Goal: Task Accomplishment & Management: Manage account settings

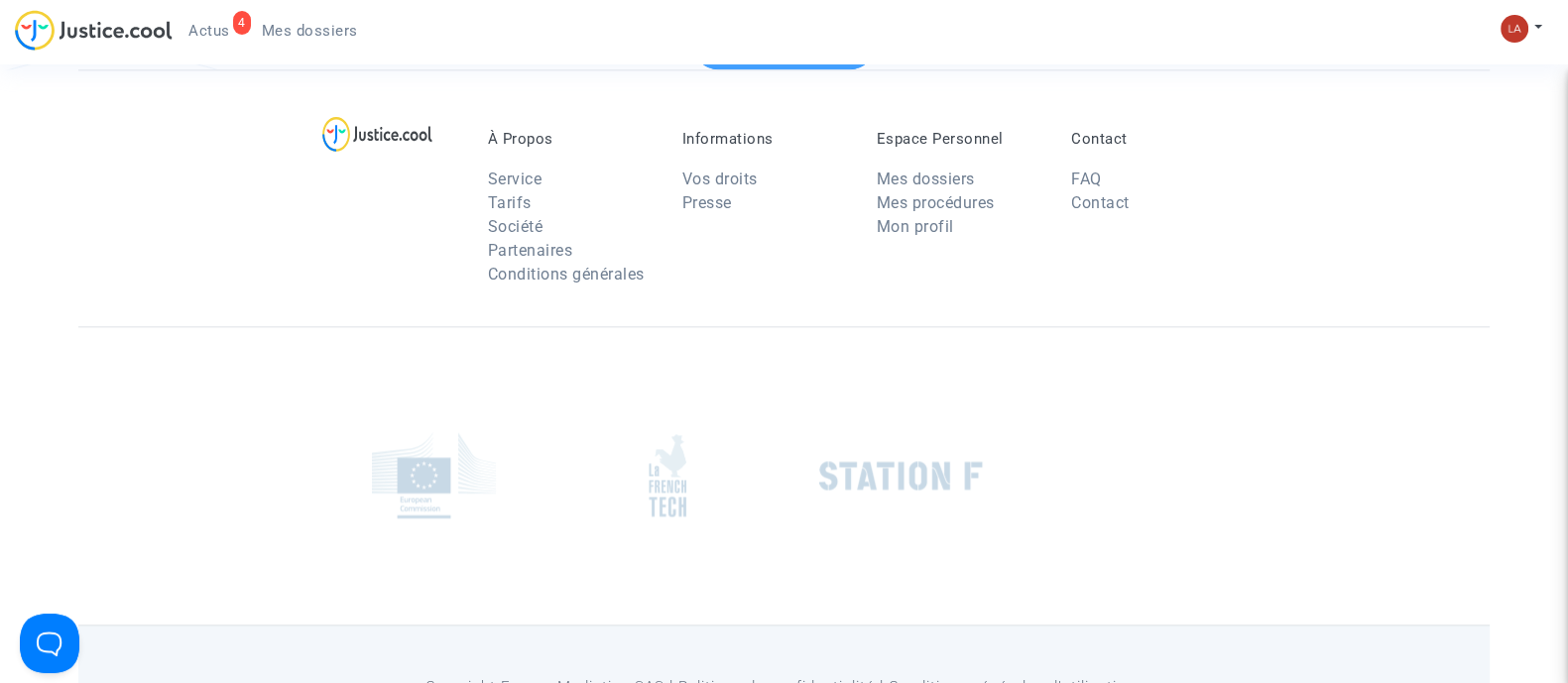
scroll to position [2933, 0]
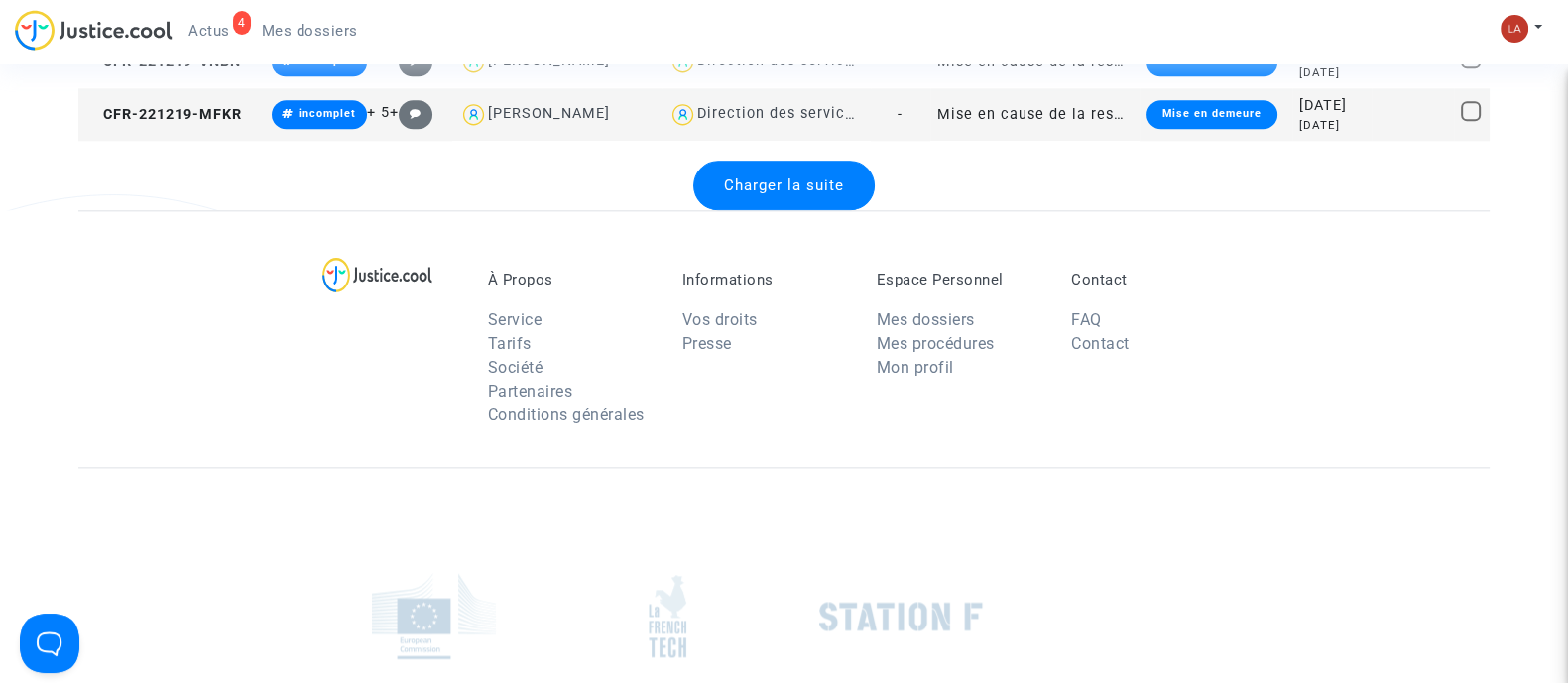
click at [749, 180] on span "Charger la suite" at bounding box center [784, 185] width 120 height 18
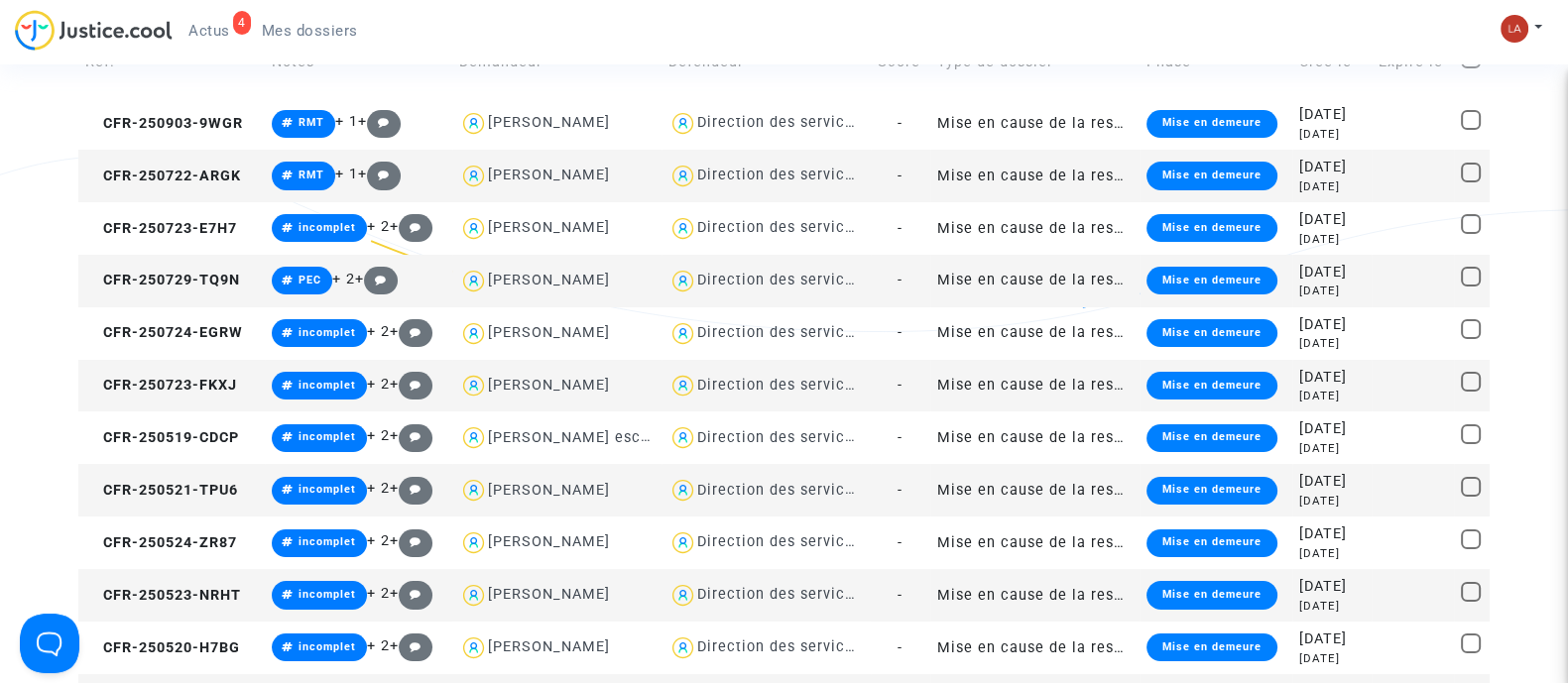
scroll to position [0, 0]
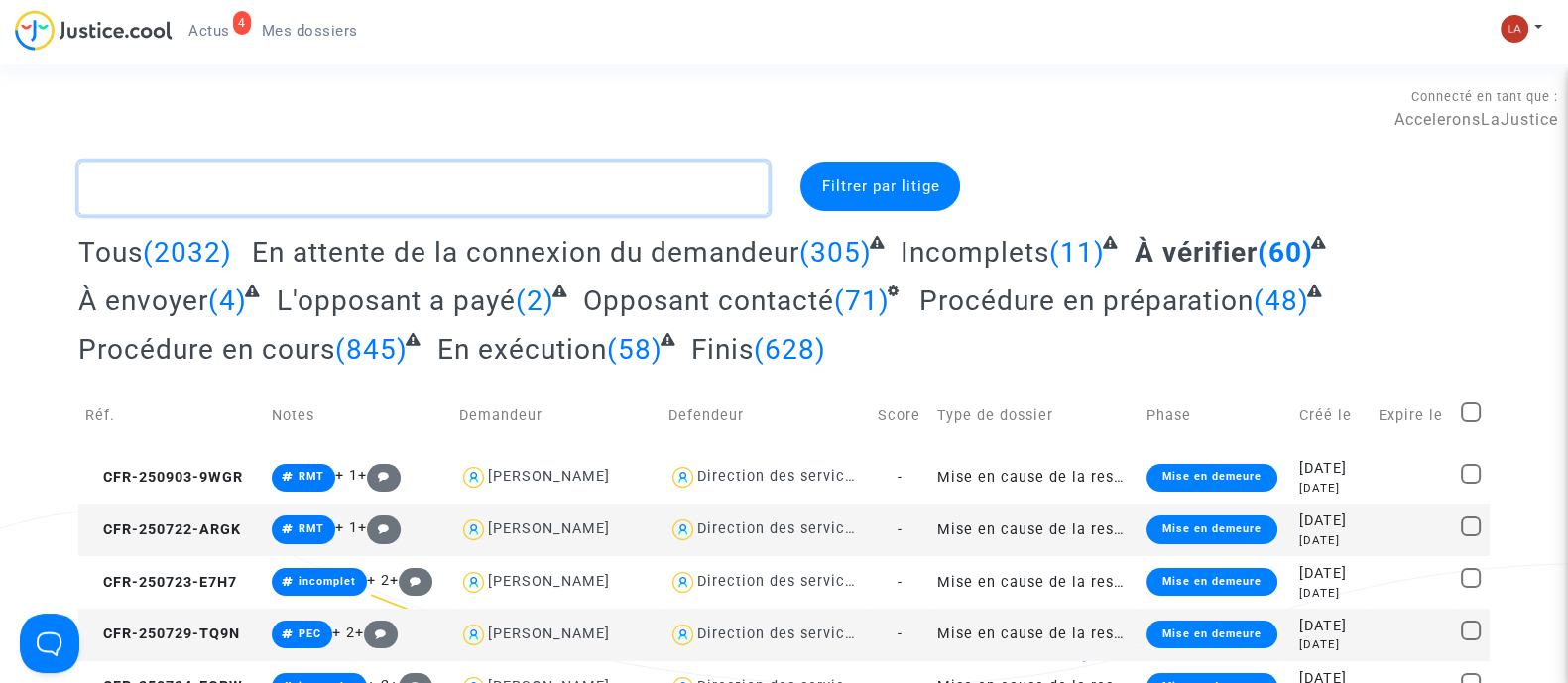
click at [437, 201] on textarea at bounding box center [424, 188] width 690 height 54
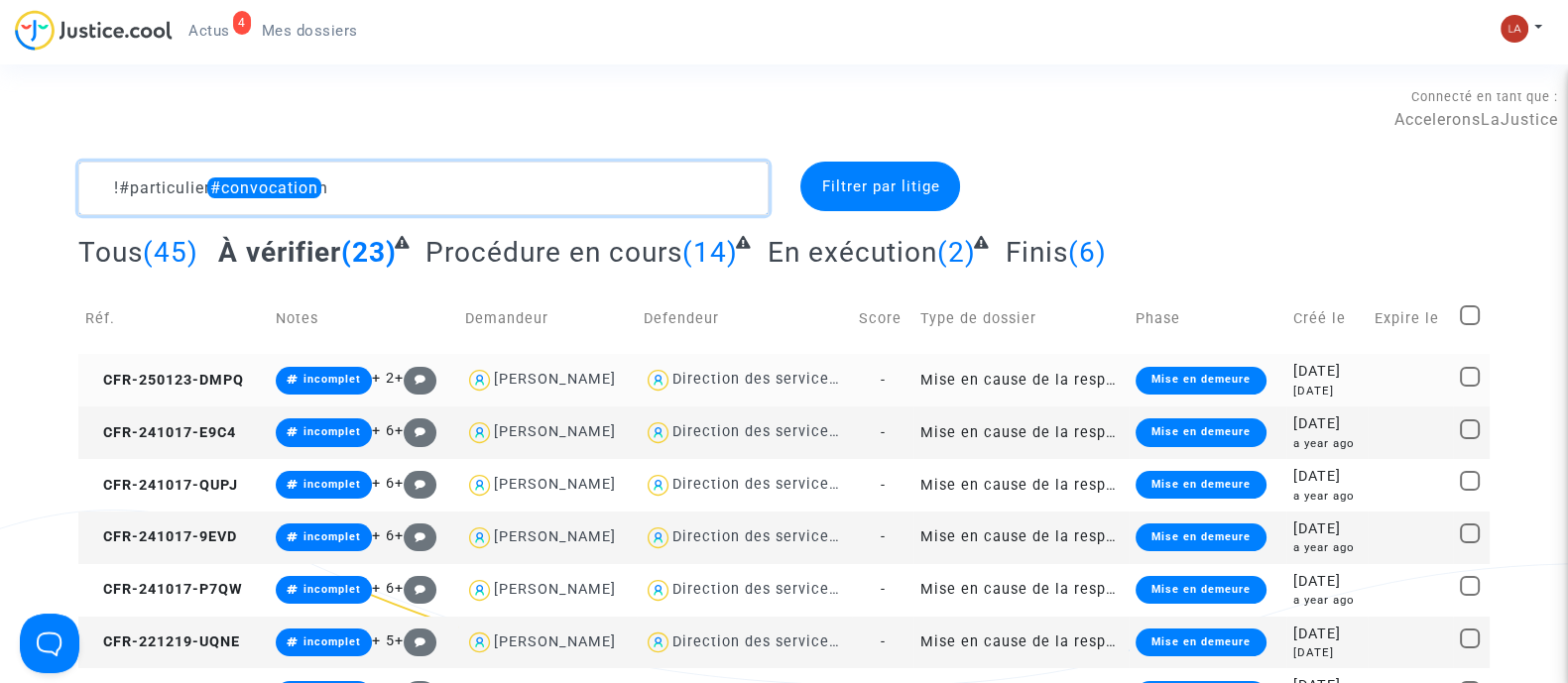
type textarea "!#particulier #convocation"
click at [178, 391] on td "CFR-250123-DMPQ" at bounding box center [173, 380] width 190 height 53
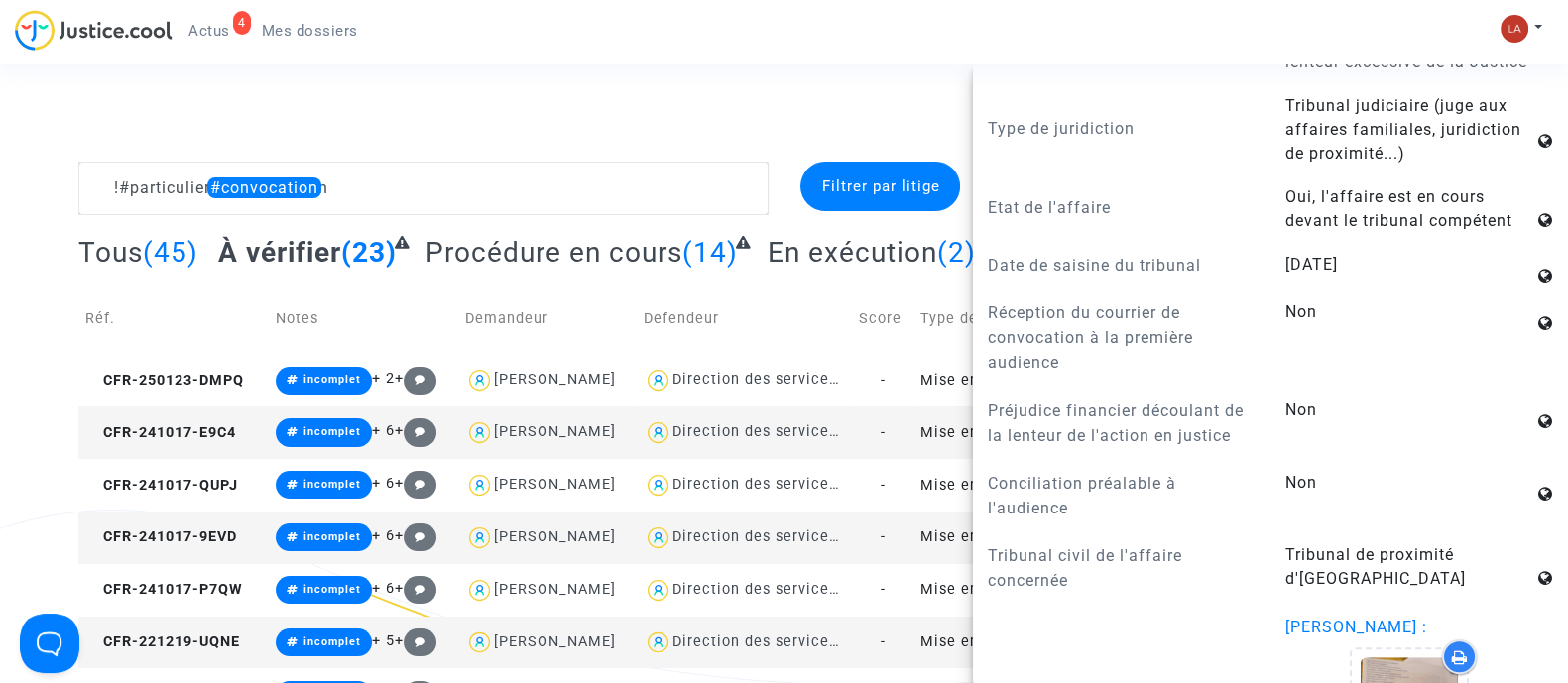
scroll to position [1513, 0]
click at [204, 427] on span "CFR-241017-E9C4" at bounding box center [160, 433] width 151 height 17
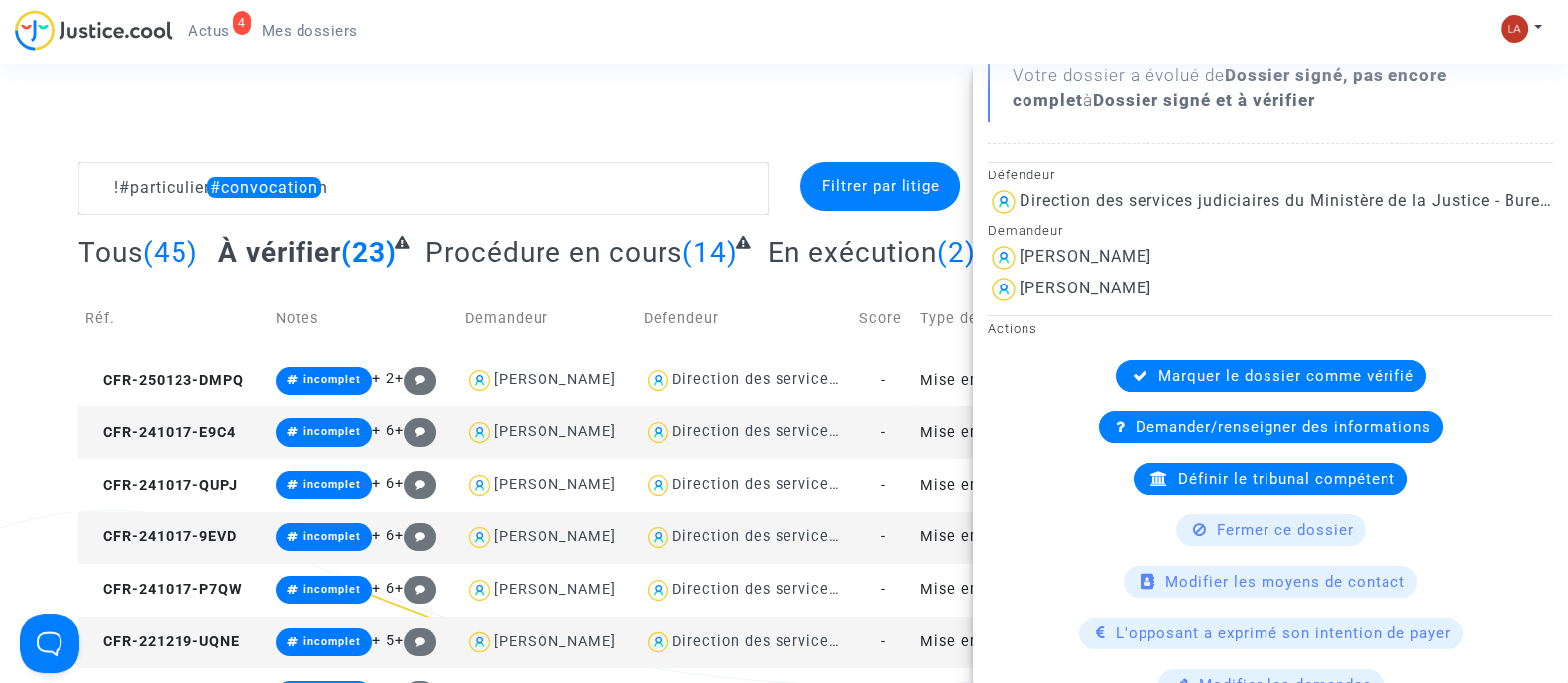
scroll to position [323, 0]
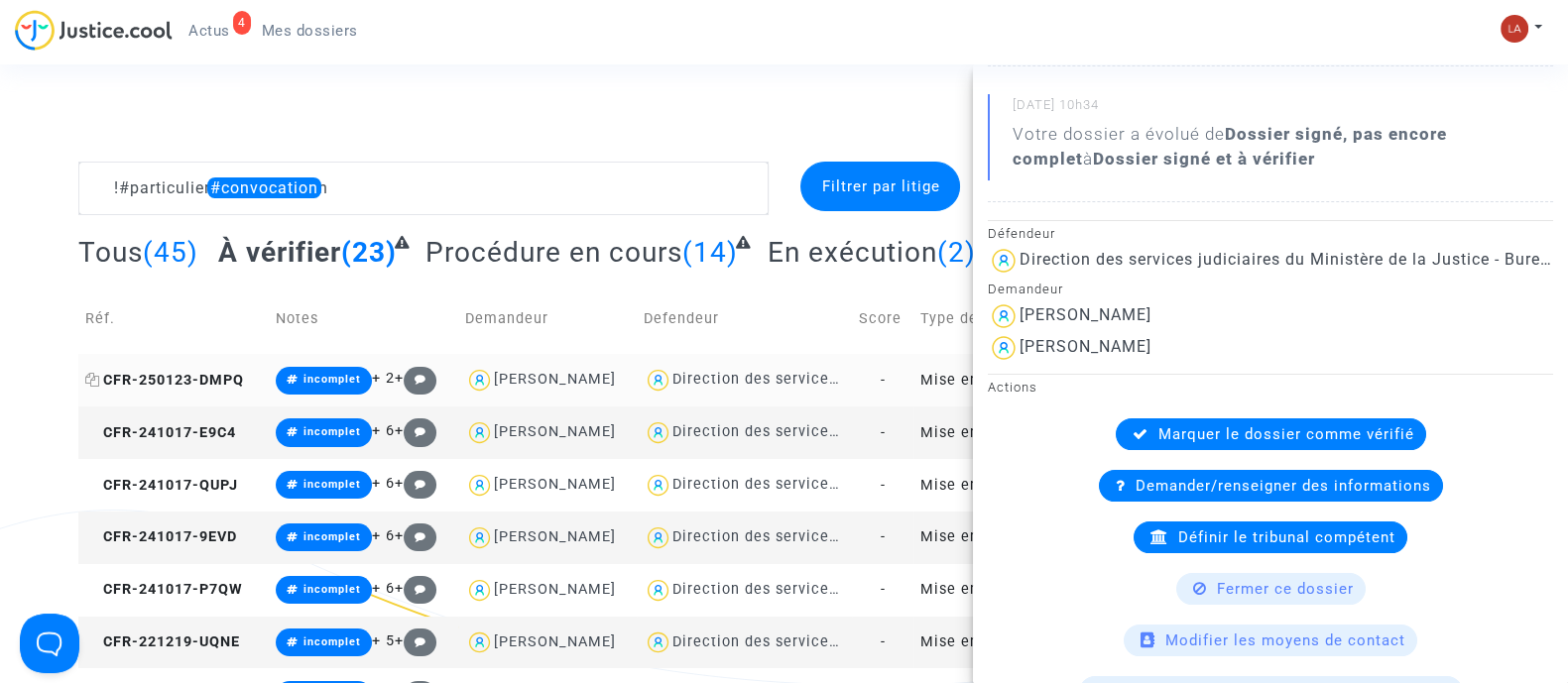
drag, startPoint x: 181, startPoint y: 371, endPoint x: 193, endPoint y: 370, distance: 12.0
click at [181, 372] on span "CFR-250123-DMPQ" at bounding box center [164, 380] width 158 height 17
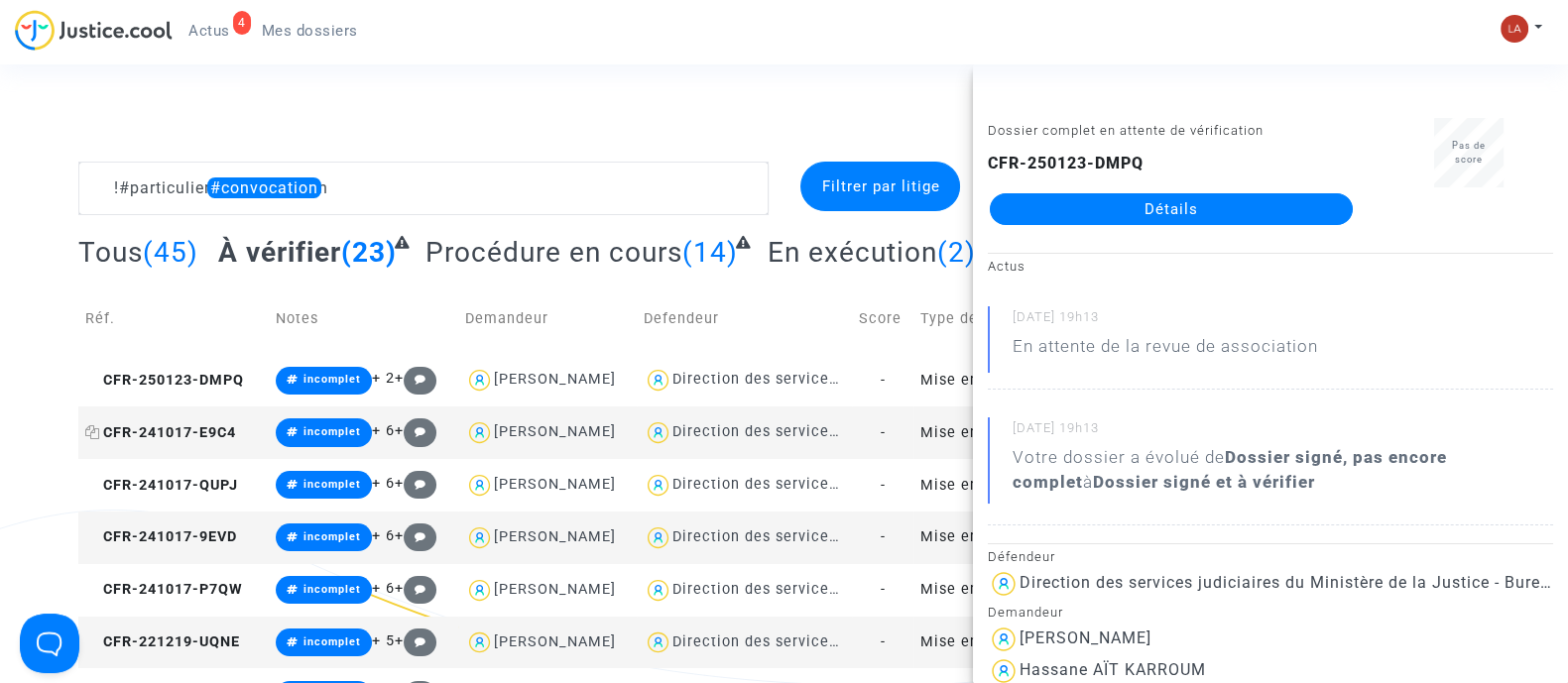
click at [228, 424] on td "CFR-241017-E9C4" at bounding box center [173, 433] width 190 height 53
click at [223, 487] on span "CFR-241017-QUPJ" at bounding box center [161, 486] width 153 height 17
click at [191, 539] on span "CFR-241017-9EVD" at bounding box center [161, 536] width 152 height 17
drag, startPoint x: 1057, startPoint y: 189, endPoint x: 1048, endPoint y: 207, distance: 20.1
click at [207, 587] on span "CFR-241017-P7QW" at bounding box center [164, 589] width 157 height 17
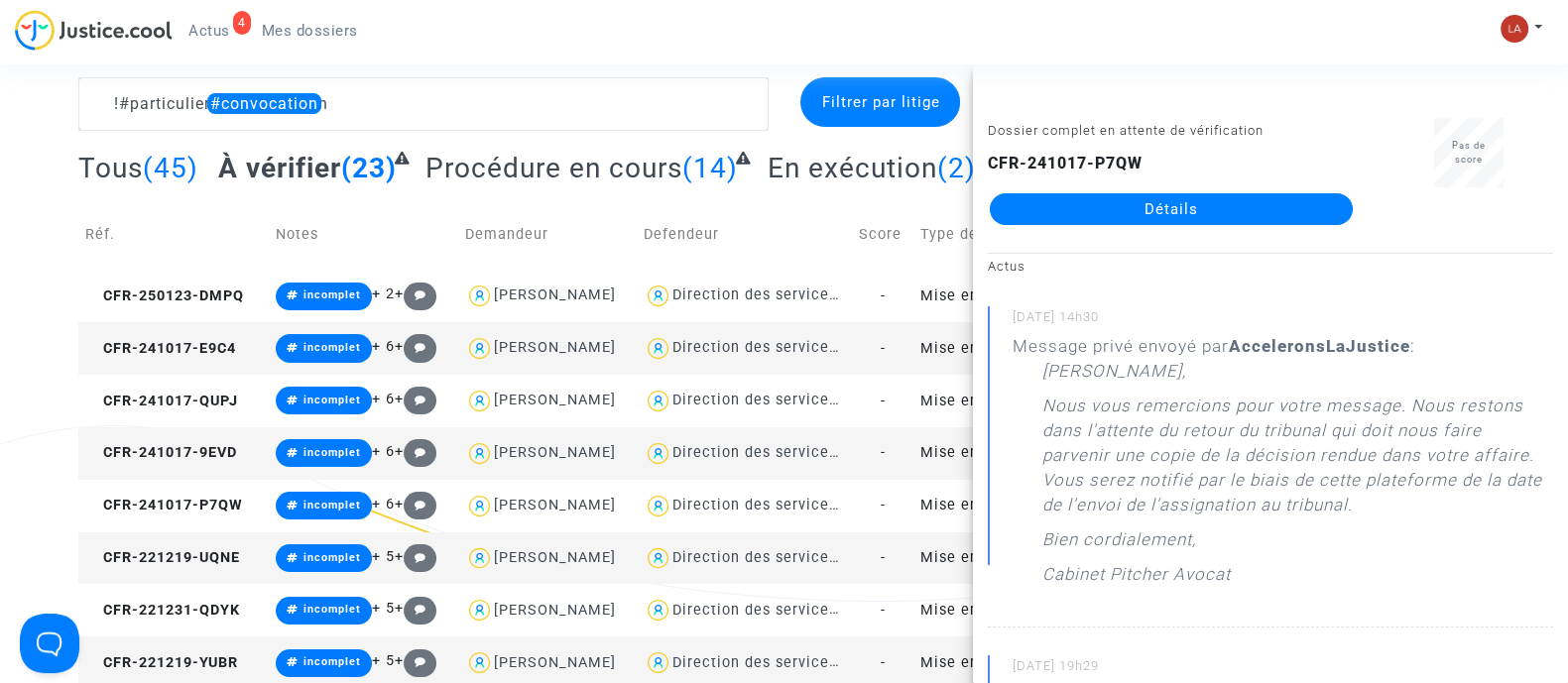
scroll to position [123, 0]
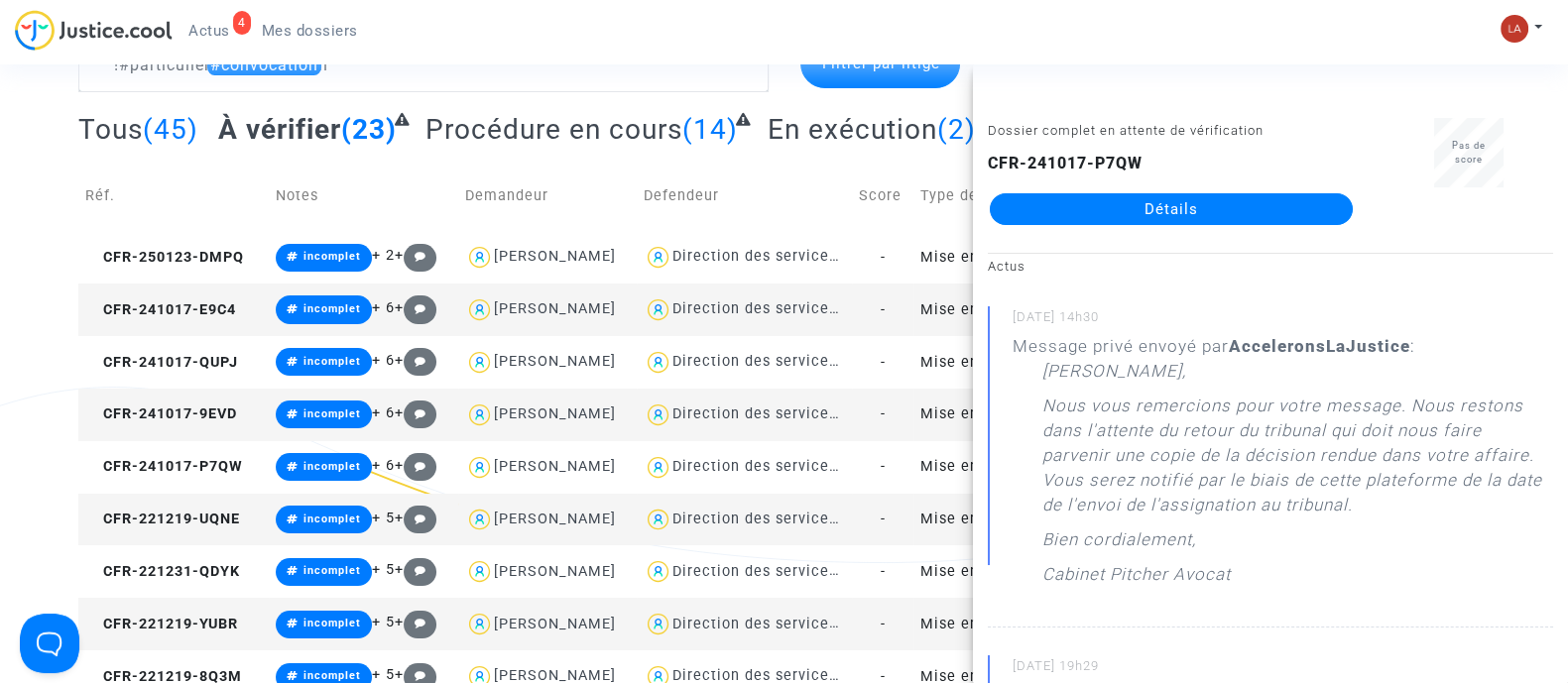
drag, startPoint x: 190, startPoint y: 517, endPoint x: 553, endPoint y: 436, distance: 371.9
click at [190, 518] on span "CFR-221219-UQNE" at bounding box center [162, 518] width 155 height 17
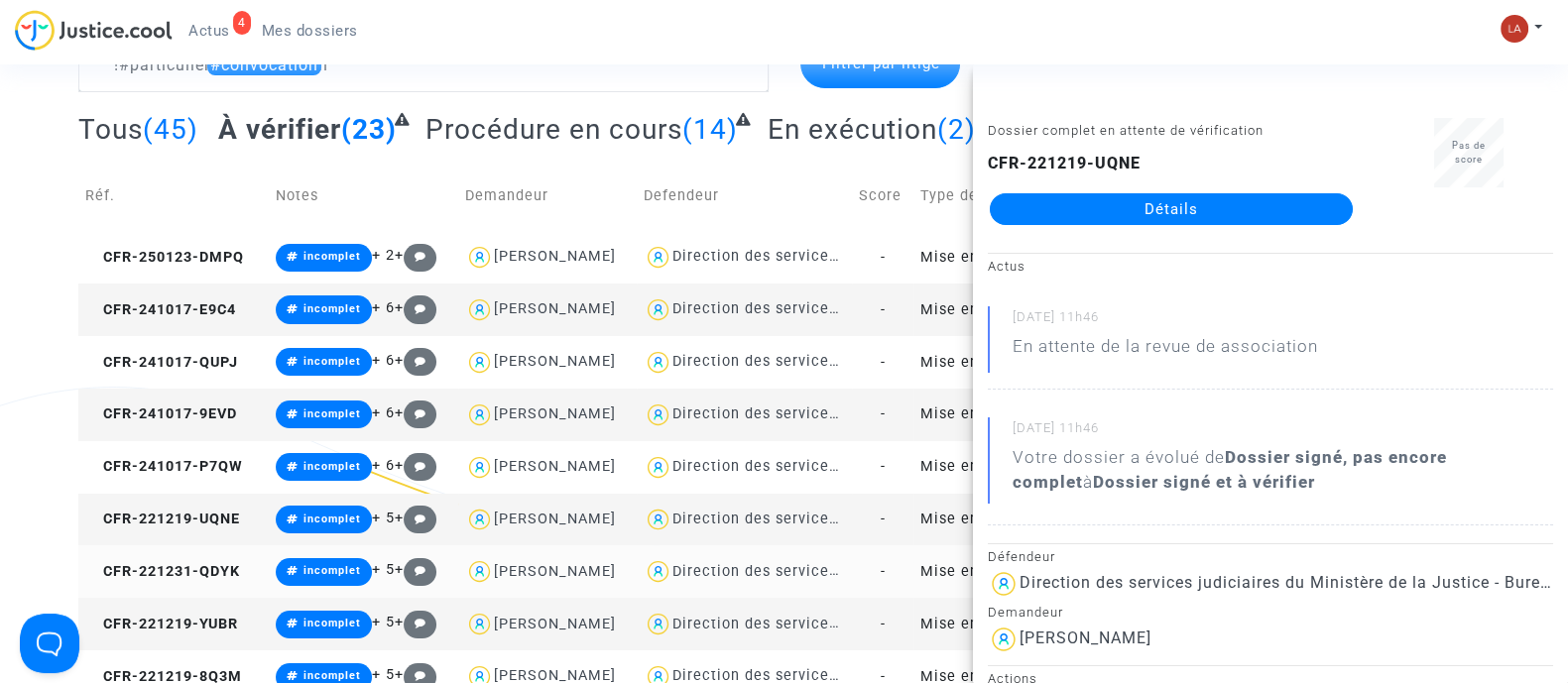
click at [197, 559] on td "CFR-221231-QDYK" at bounding box center [173, 571] width 190 height 53
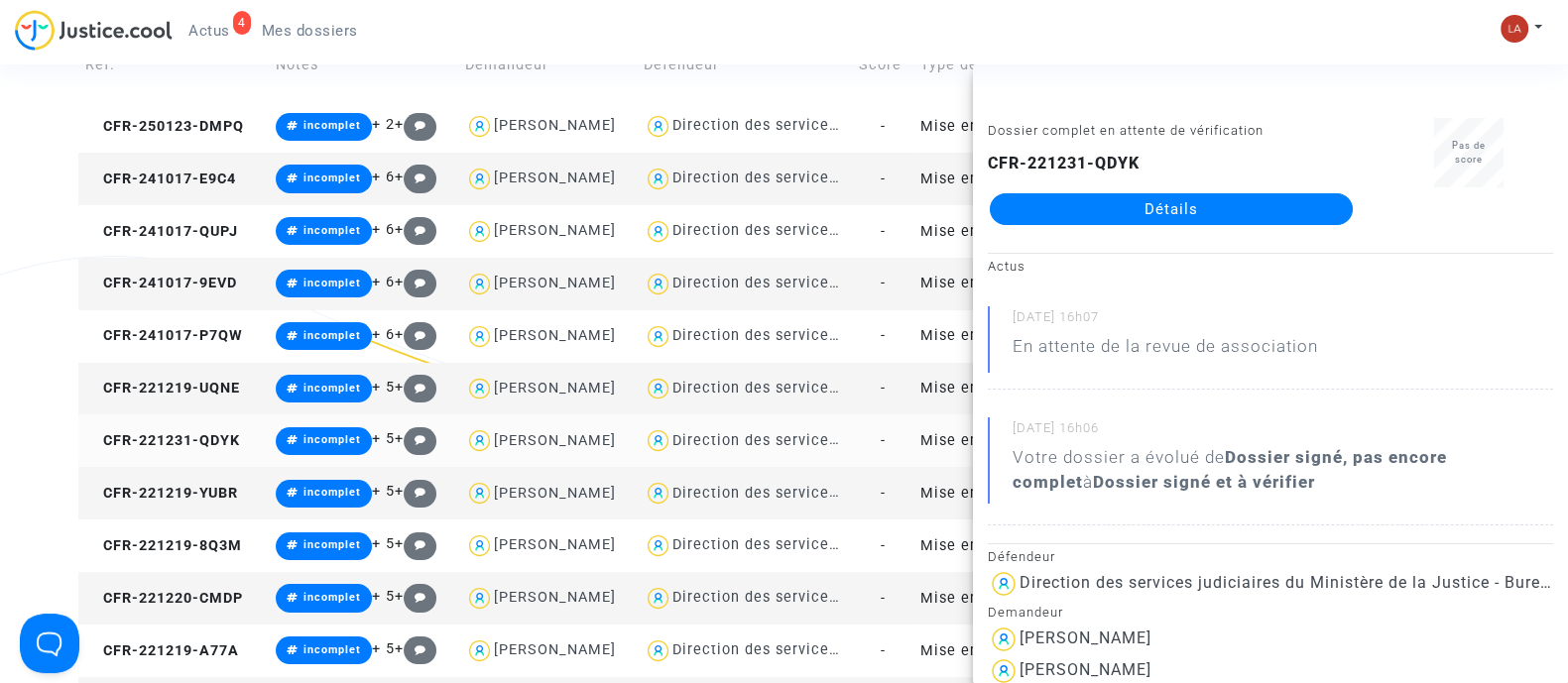
scroll to position [372, 0]
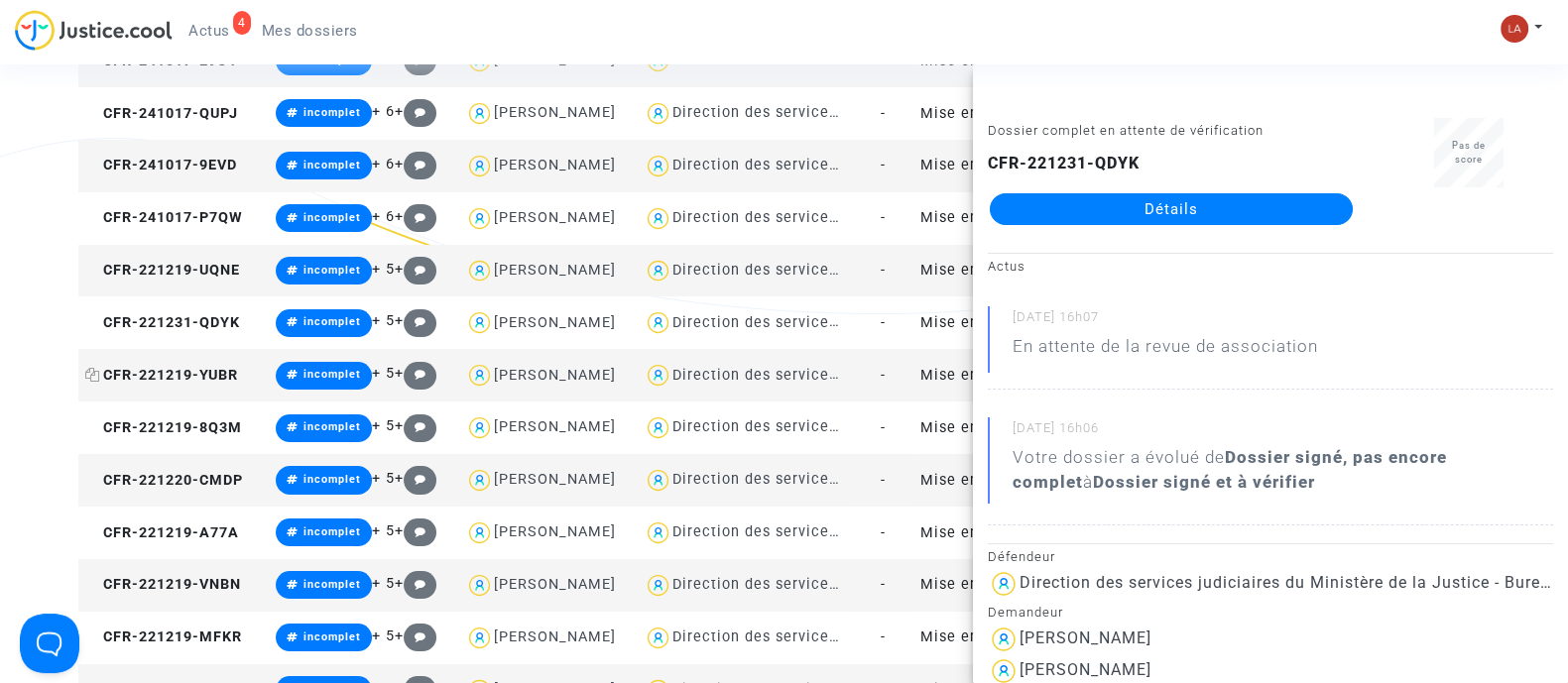
click at [224, 374] on span "CFR-221219-YUBR" at bounding box center [161, 375] width 153 height 17
click at [218, 428] on span "CFR-221219-8Q3M" at bounding box center [163, 428] width 157 height 17
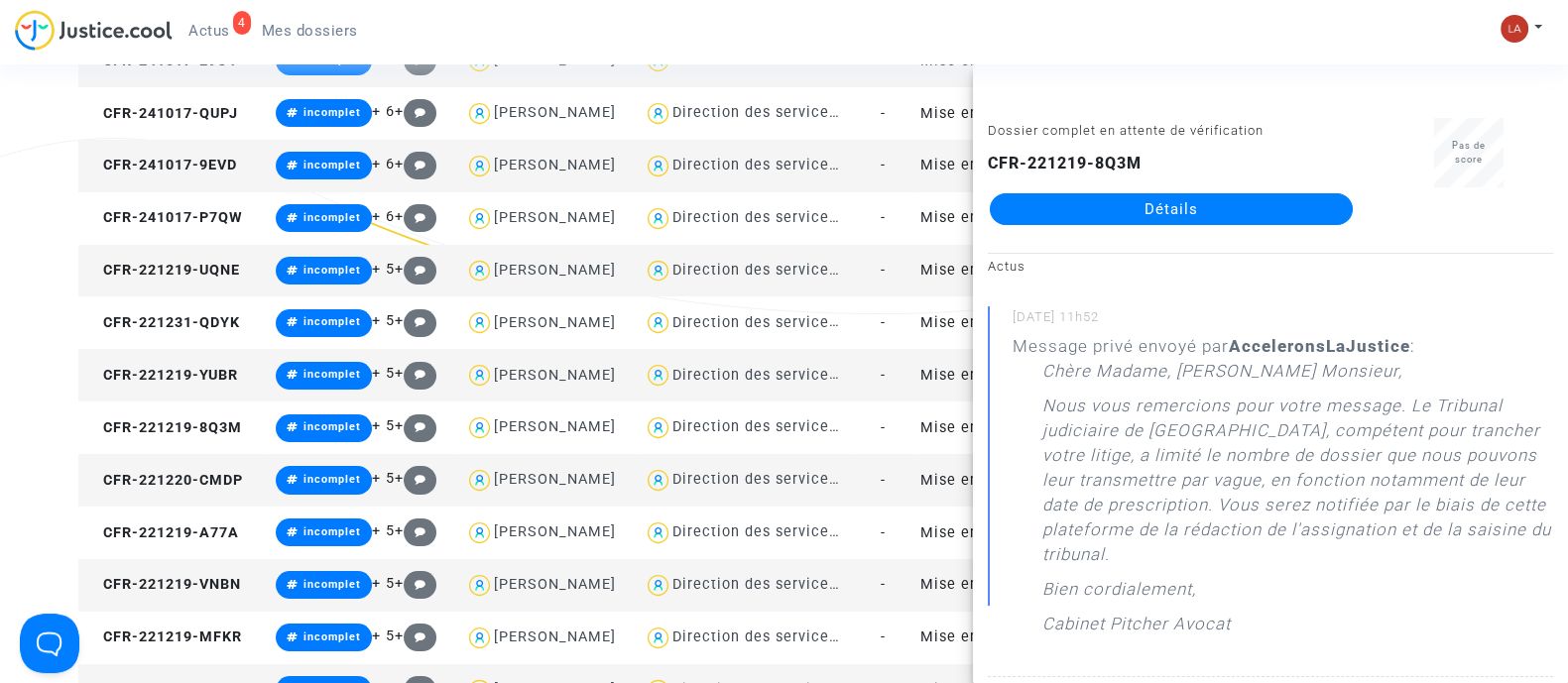
drag, startPoint x: 169, startPoint y: 459, endPoint x: 183, endPoint y: 458, distance: 14.0
click at [171, 459] on td "CFR-221220-CMDP" at bounding box center [173, 481] width 190 height 53
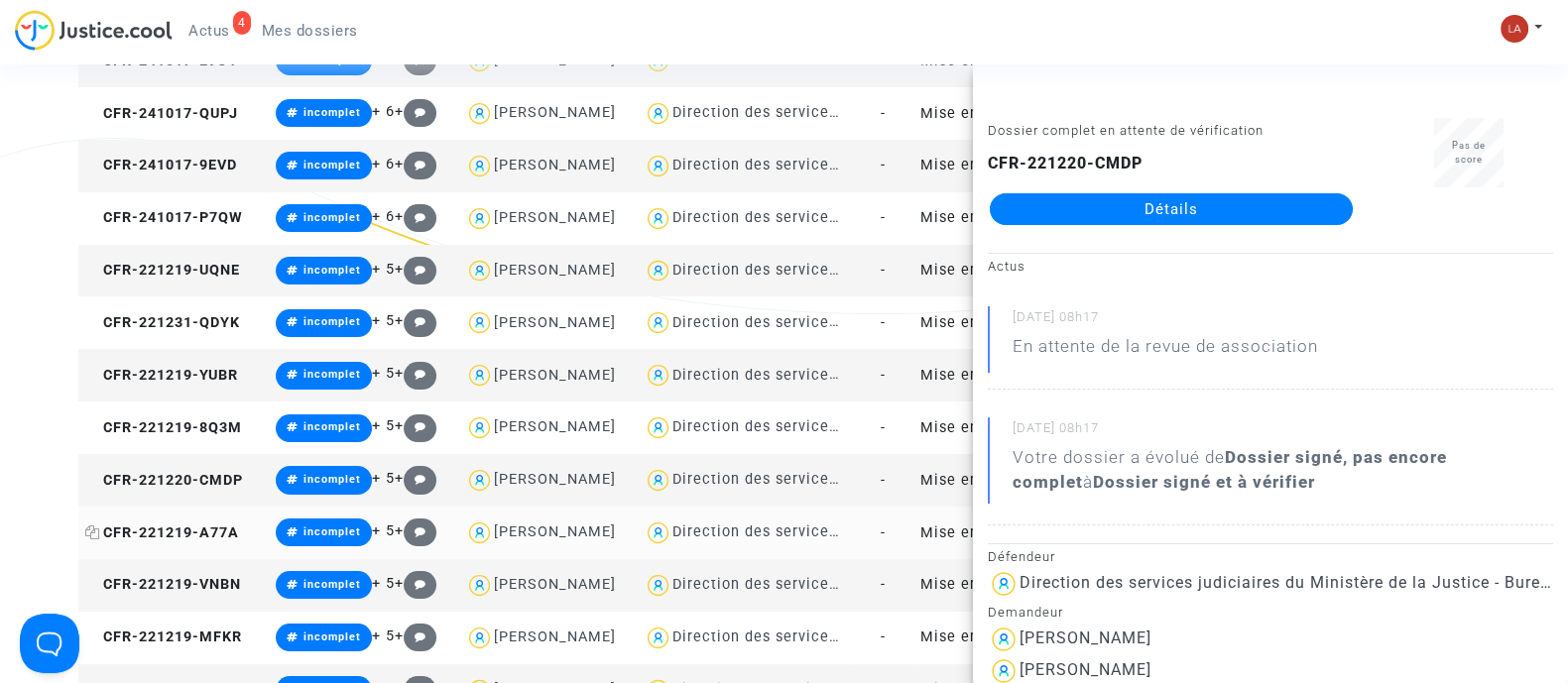
click at [219, 532] on span "CFR-221219-A77A" at bounding box center [162, 532] width 154 height 17
click at [224, 39] on span "Actus" at bounding box center [209, 31] width 42 height 18
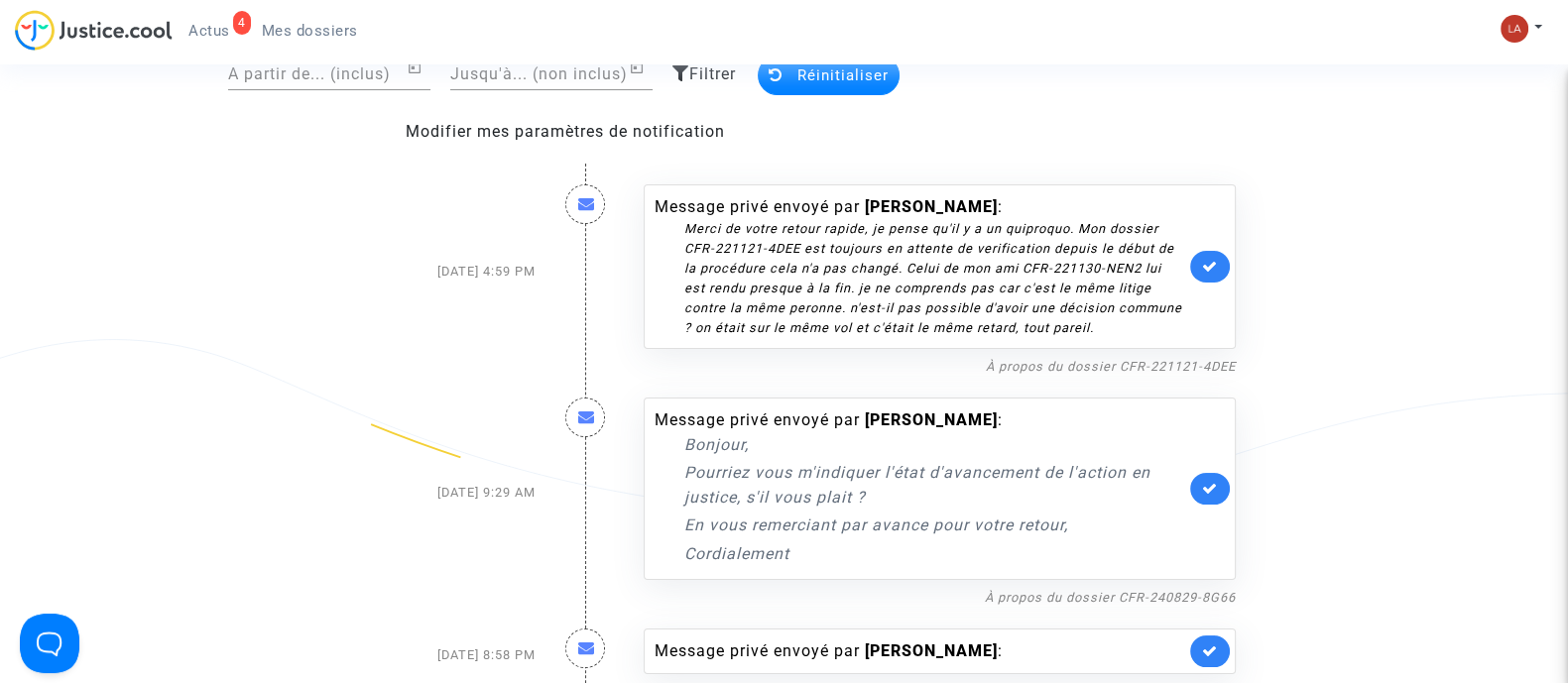
scroll to position [20, 0]
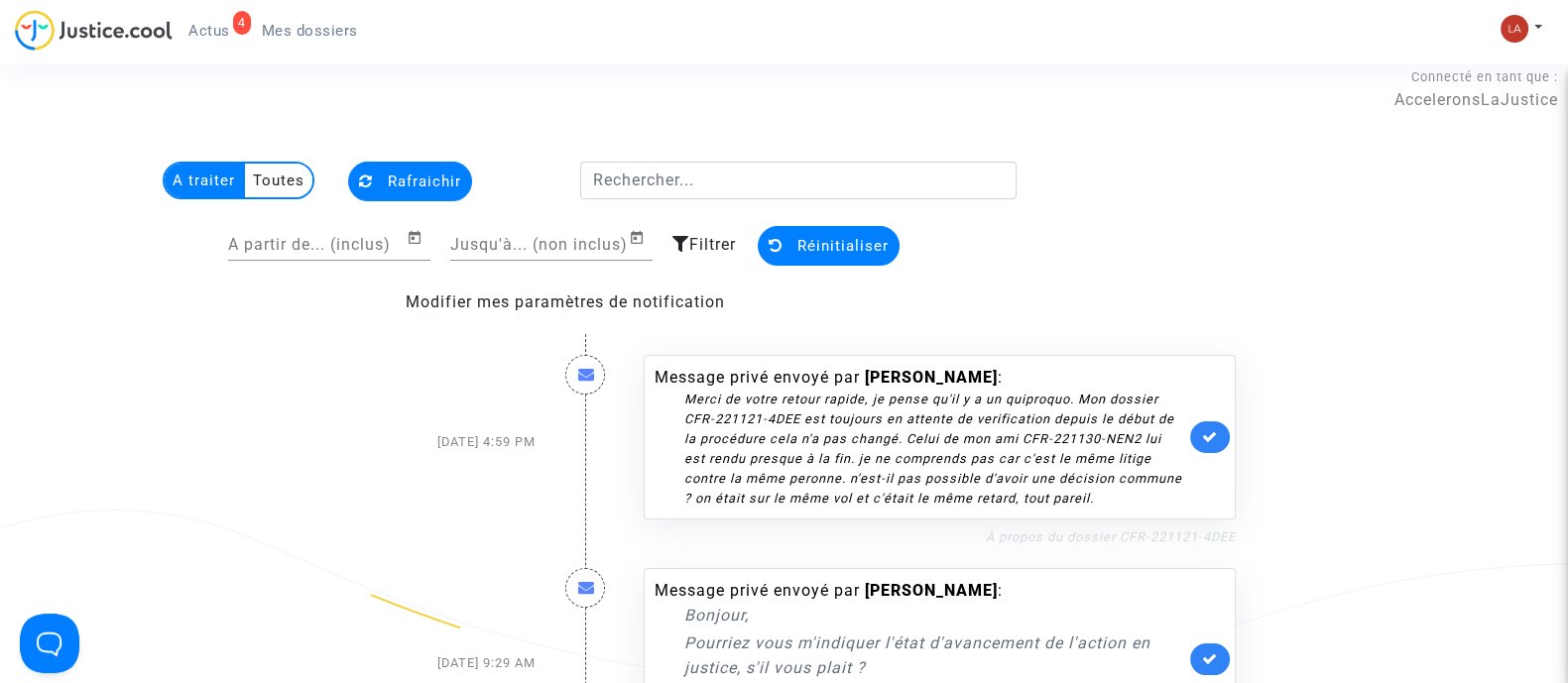
click at [1148, 531] on link "À propos du dossier CFR-221121-4DEE" at bounding box center [1110, 536] width 250 height 15
click at [1213, 433] on icon at bounding box center [1210, 437] width 16 height 15
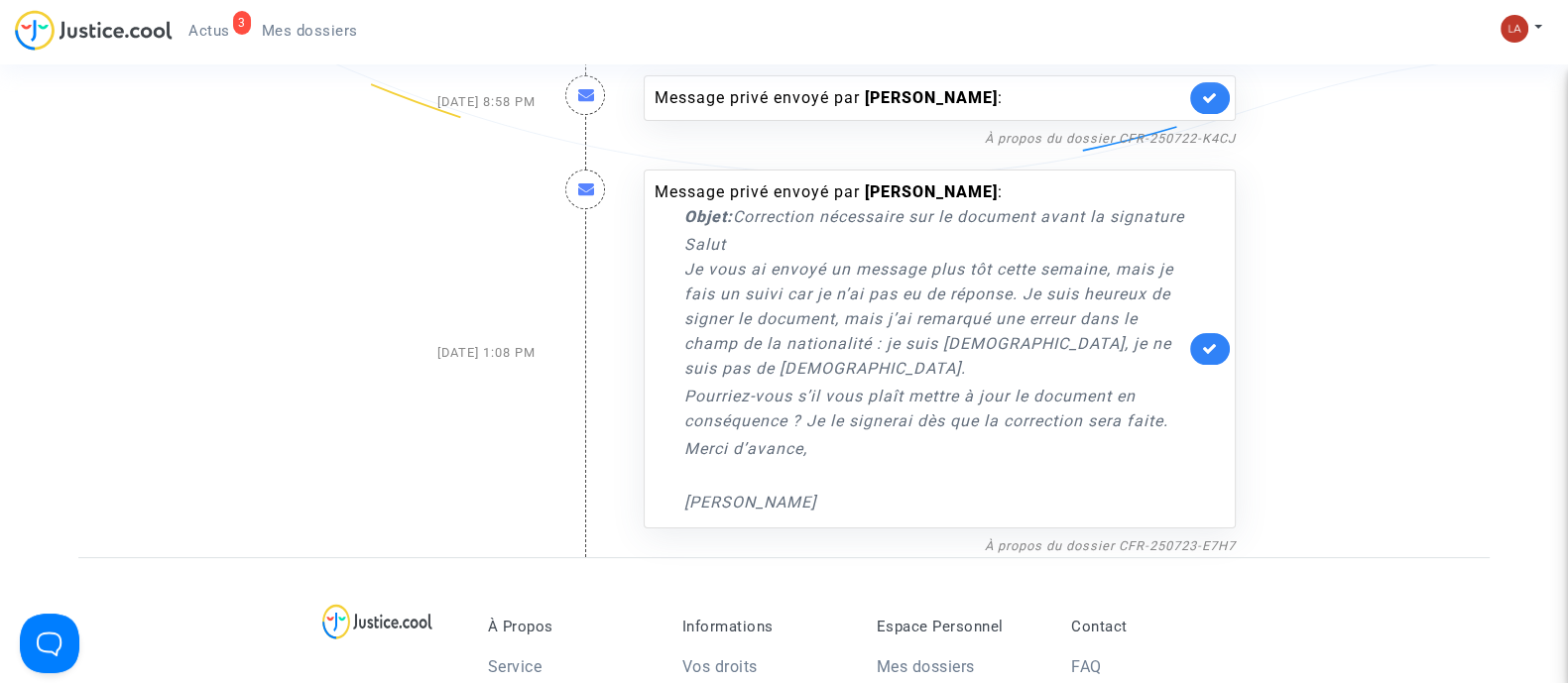
scroll to position [531, 0]
click at [1050, 552] on link "À propos du dossier CFR-250723-E7H7" at bounding box center [1110, 544] width 251 height 15
click at [312, 38] on span "Mes dossiers" at bounding box center [310, 31] width 97 height 18
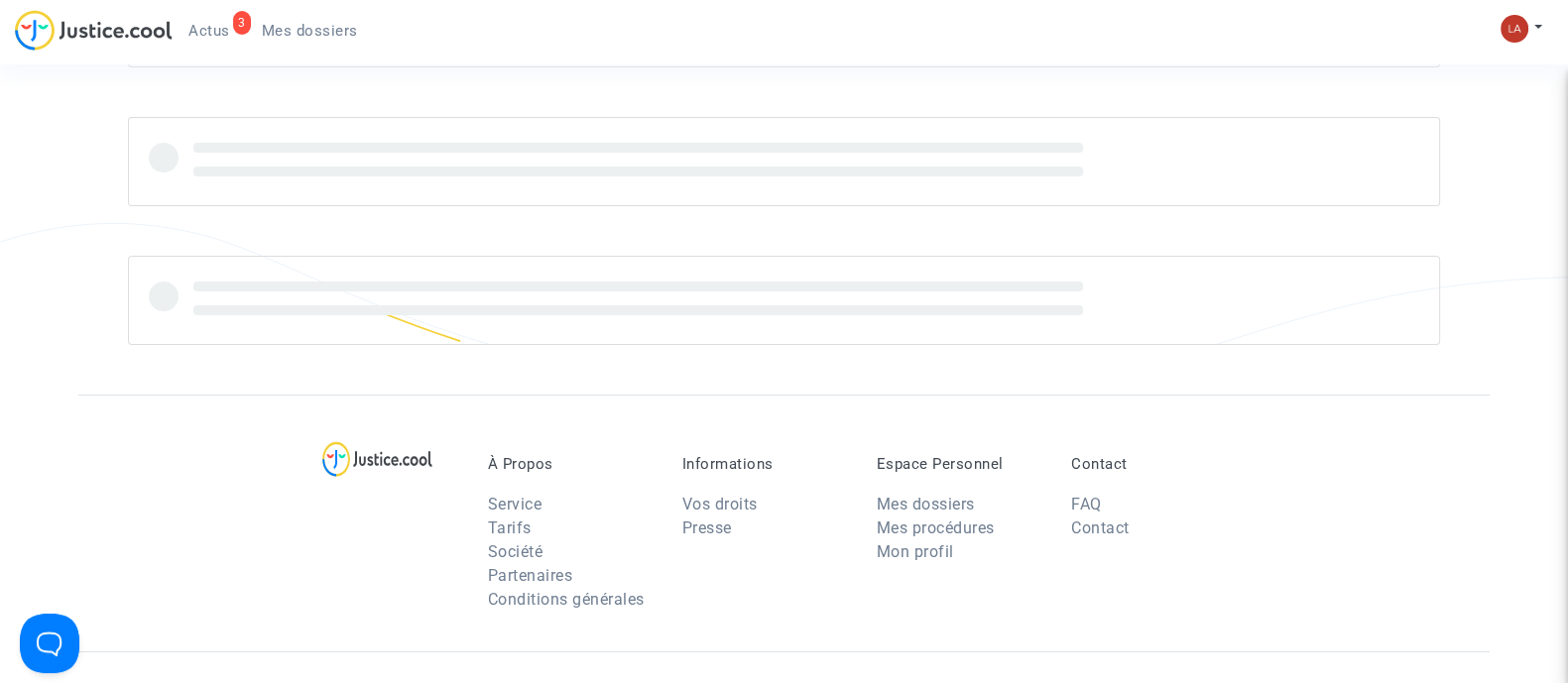
scroll to position [512, 0]
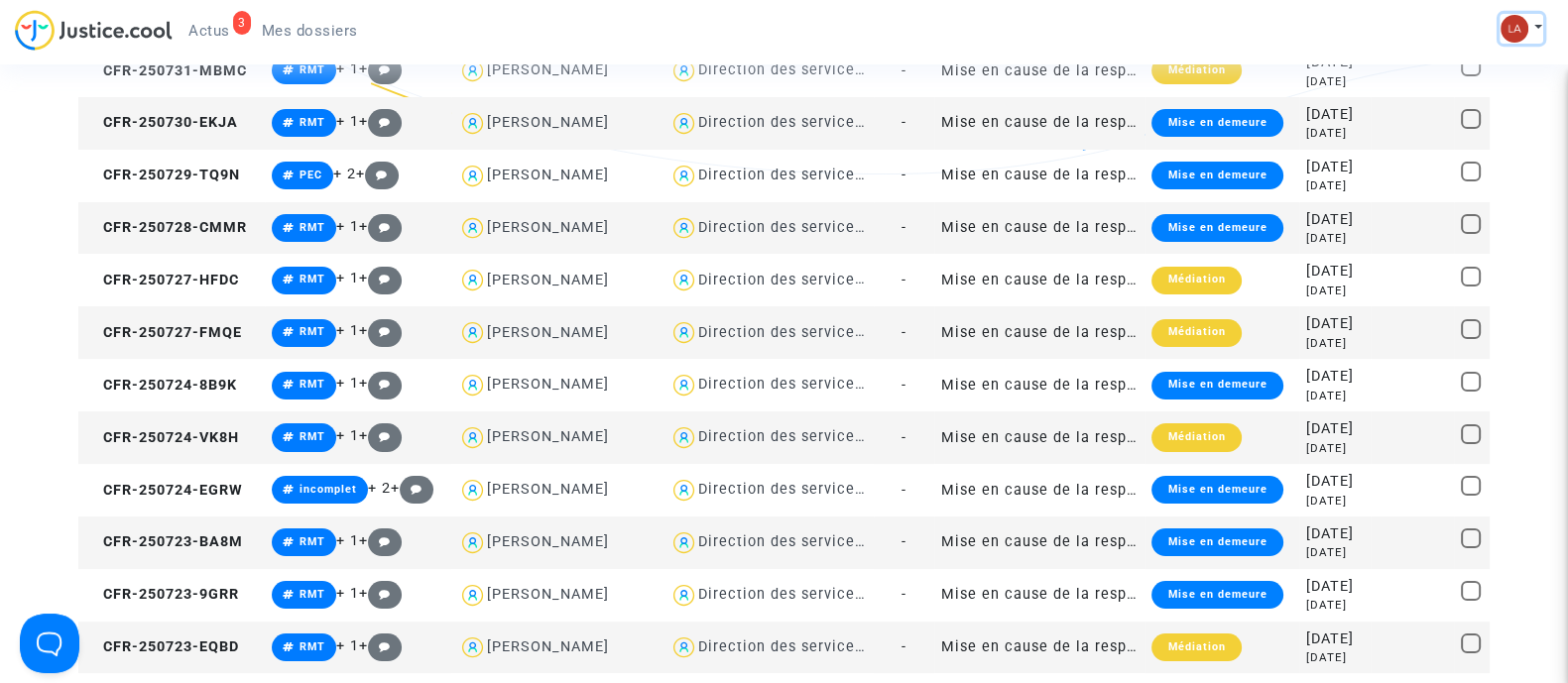
click at [1510, 17] on img at bounding box center [1514, 29] width 28 height 28
click at [1427, 94] on link "Changer de compte" at bounding box center [1441, 103] width 200 height 32
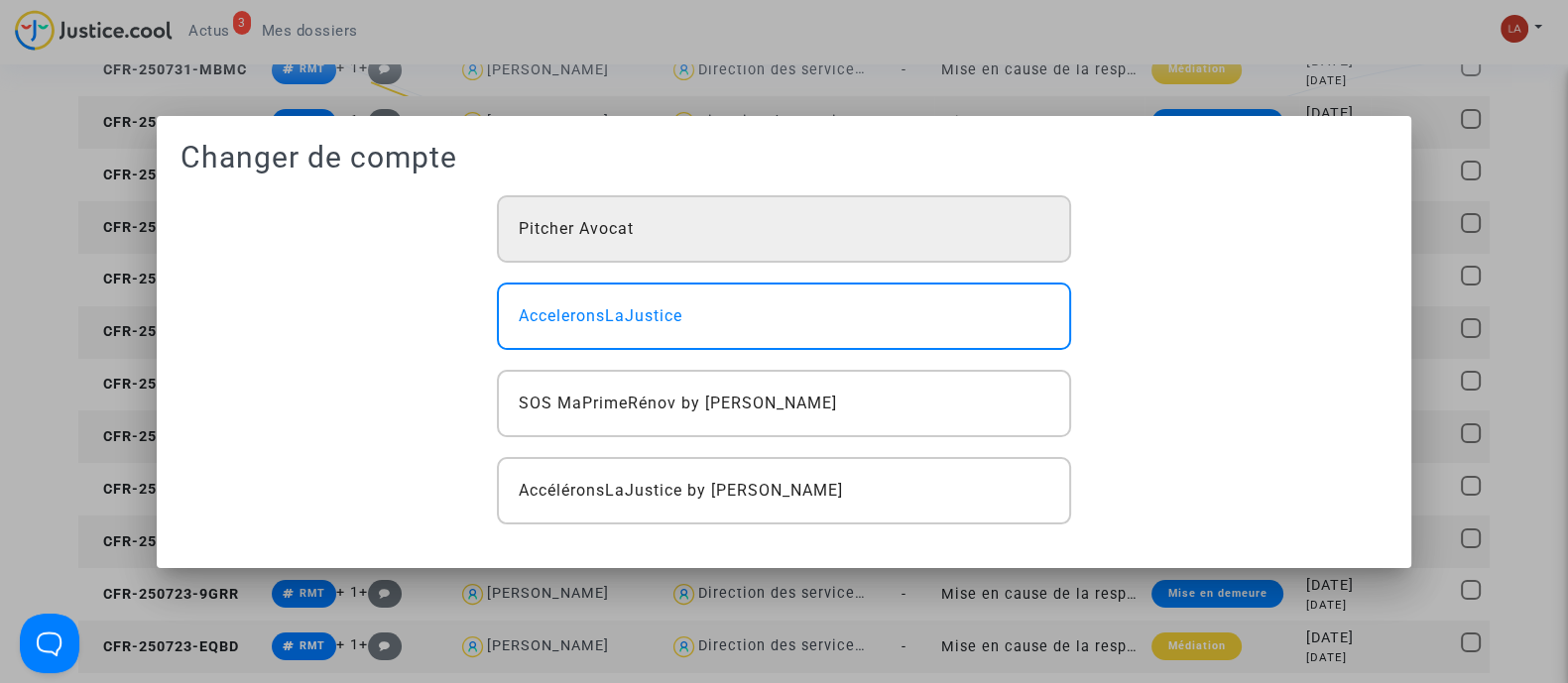
click at [590, 229] on span "Pitcher Avocat" at bounding box center [575, 229] width 115 height 24
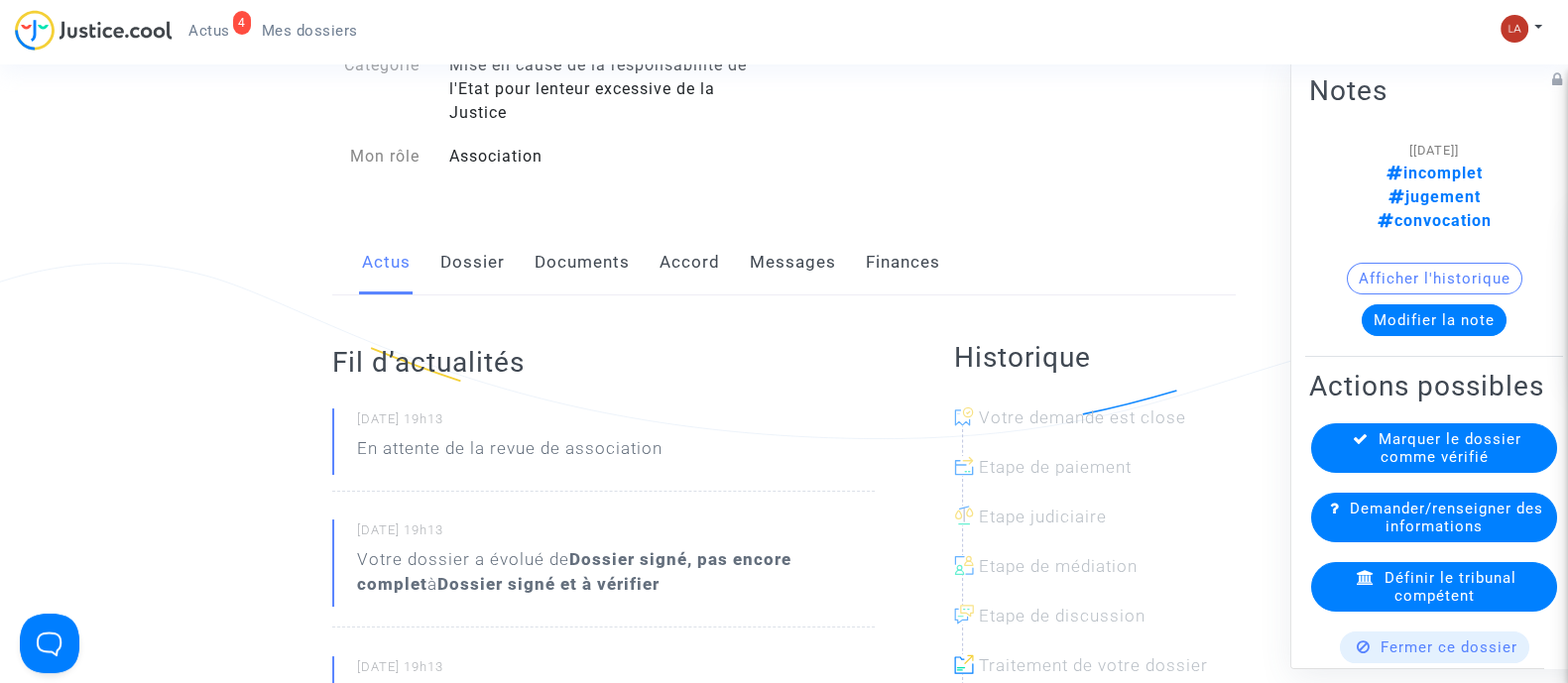
click at [493, 260] on link "Dossier" at bounding box center [472, 263] width 65 height 66
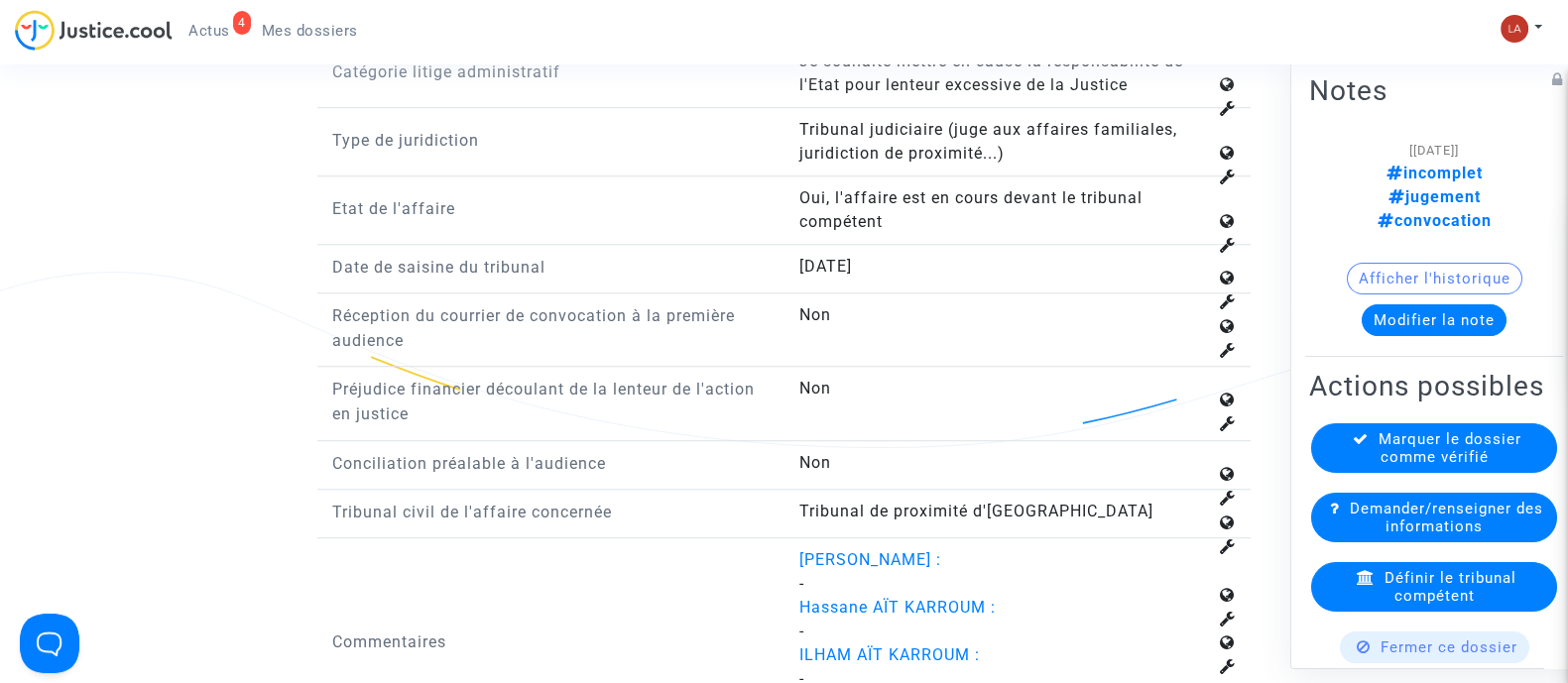
scroll to position [1859, 0]
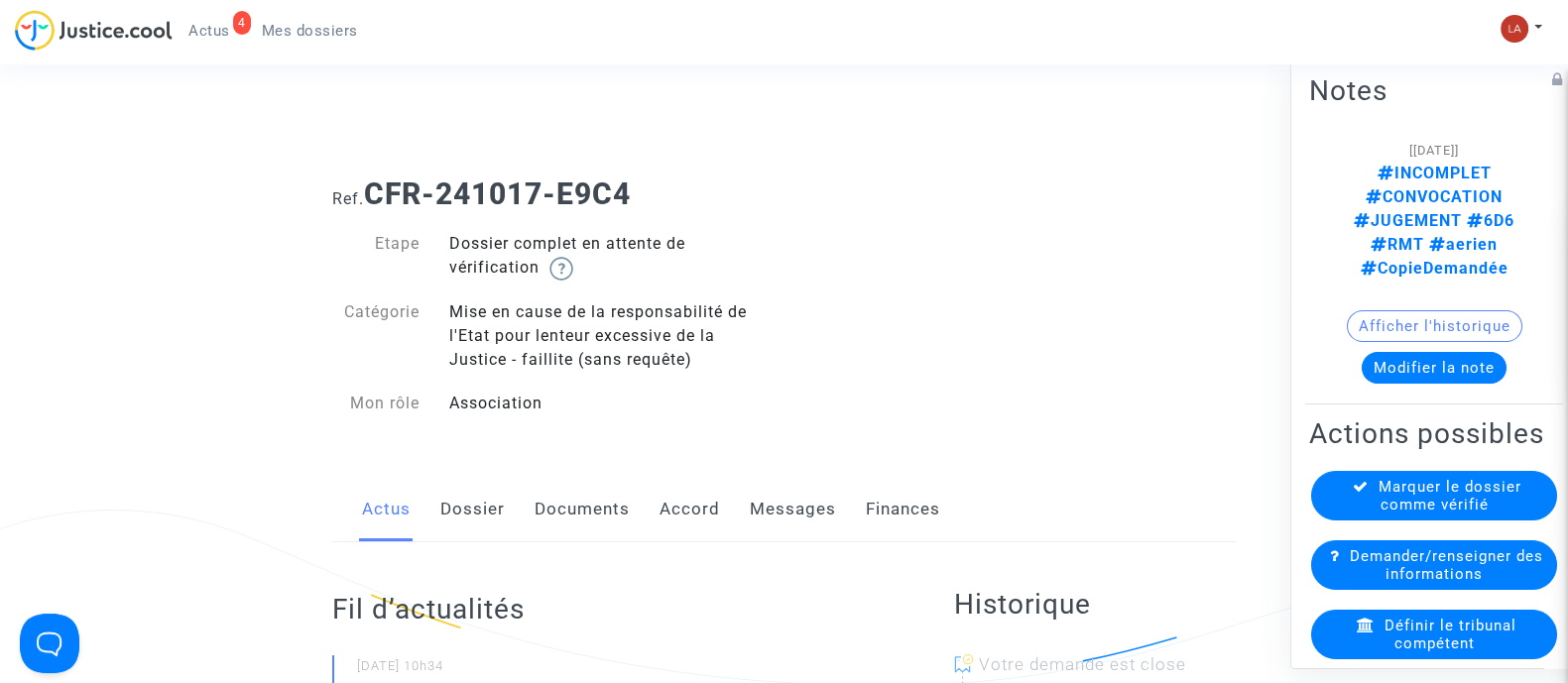
click at [458, 500] on link "Dossier" at bounding box center [472, 511] width 65 height 66
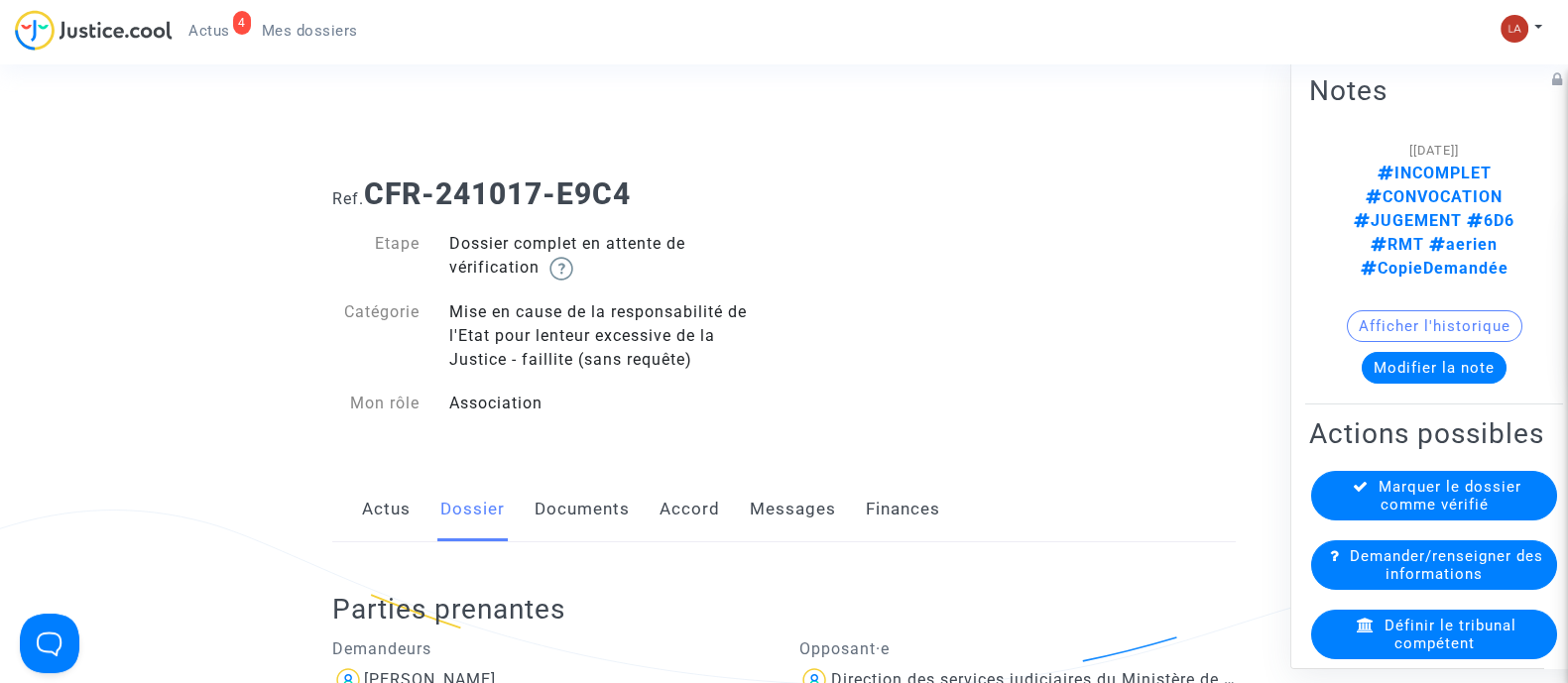
drag, startPoint x: 688, startPoint y: 177, endPoint x: 381, endPoint y: 185, distance: 307.1
click at [382, 182] on h1 "Ref. CFR-241017-E9C4" at bounding box center [784, 194] width 903 height 36
copy b "FR-241017-E9C4"
drag, startPoint x: 369, startPoint y: 189, endPoint x: 765, endPoint y: 190, distance: 396.0
click at [765, 190] on h1 "Ref. CFR-241017-E9C4" at bounding box center [784, 194] width 903 height 36
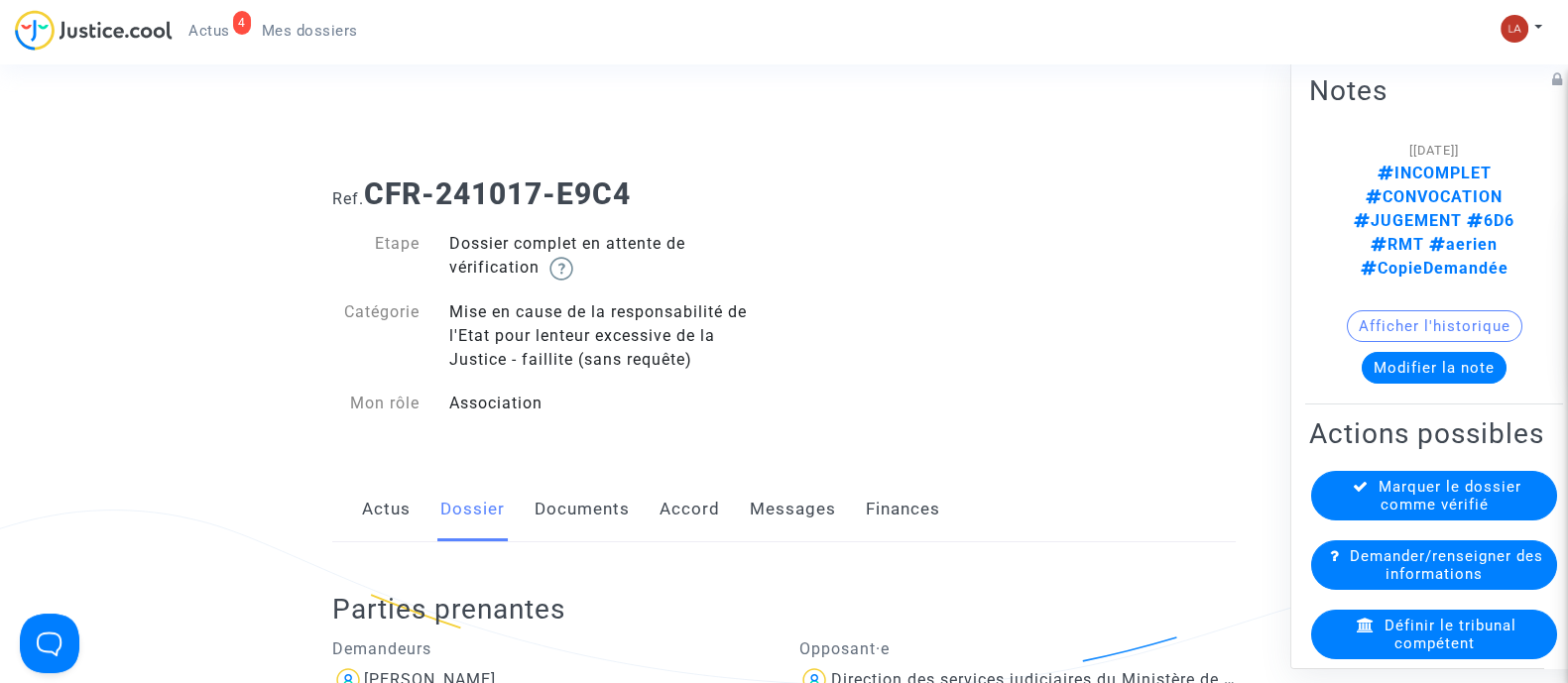
copy b "CFR-241017-E9C4"
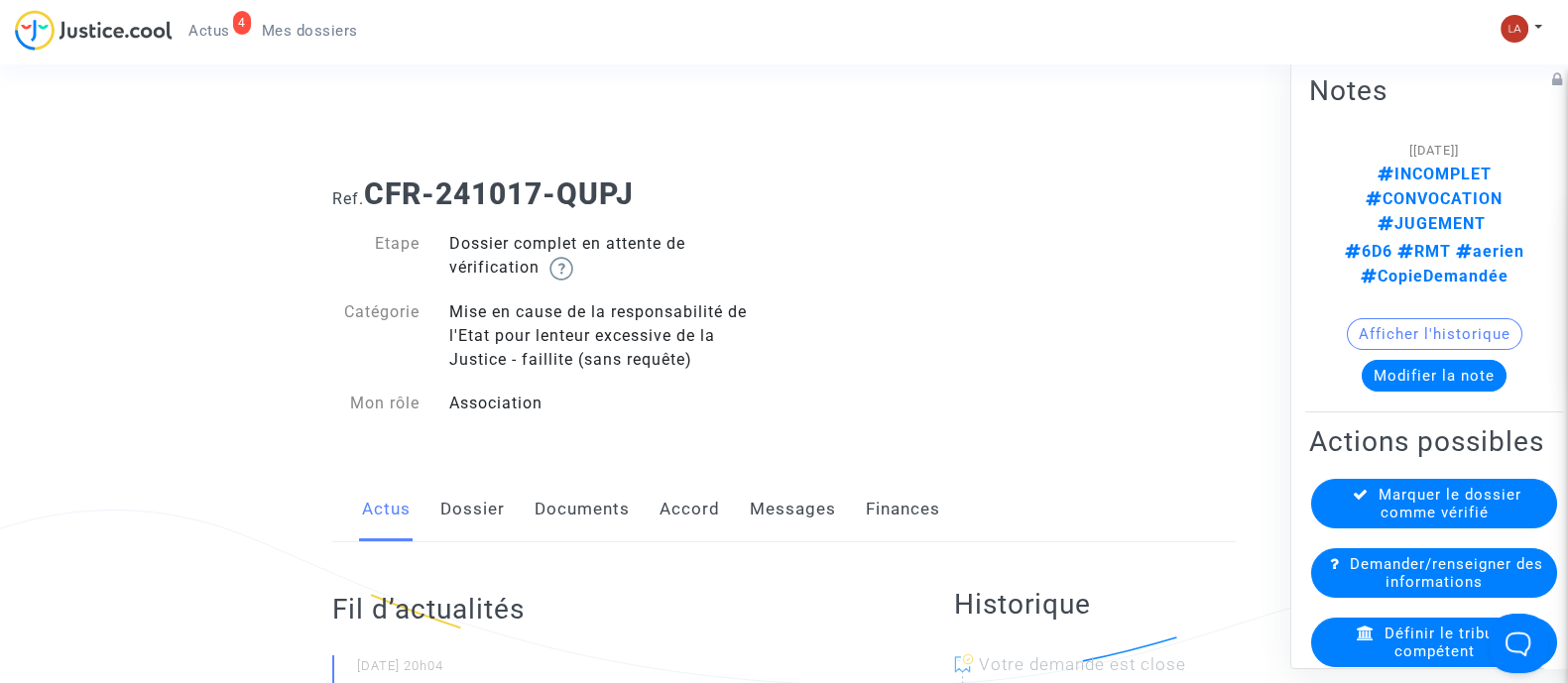
drag, startPoint x: 464, startPoint y: 518, endPoint x: 473, endPoint y: 515, distance: 9.5
click at [462, 518] on link "Dossier" at bounding box center [472, 511] width 65 height 66
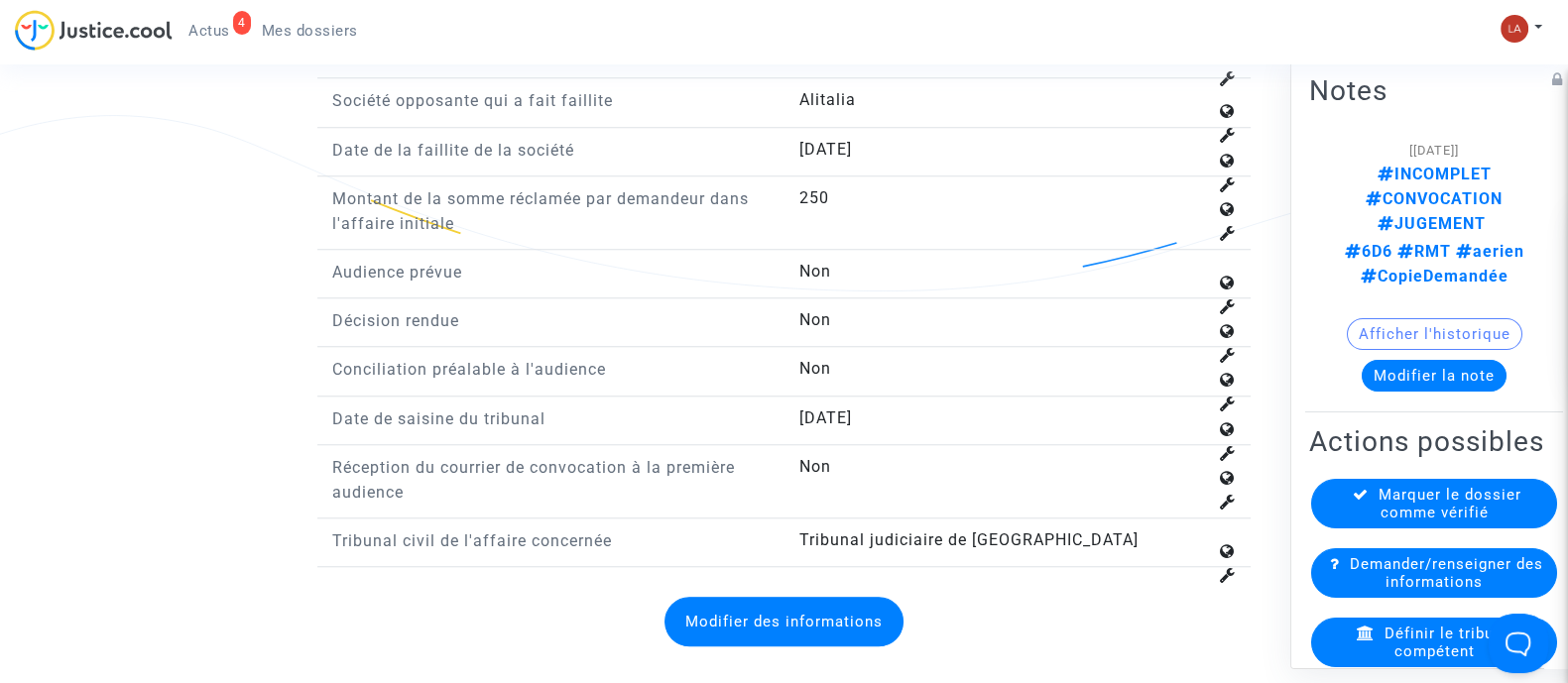
scroll to position [1983, 0]
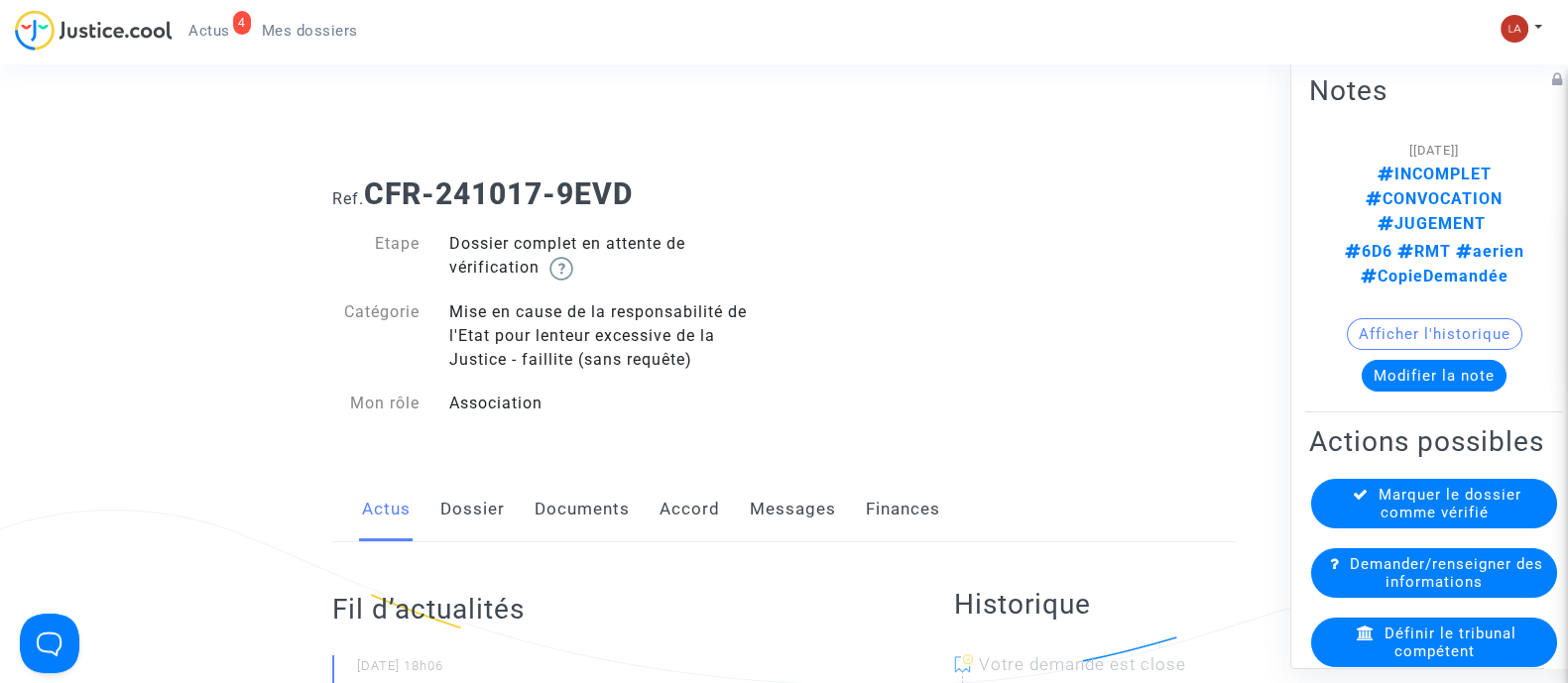
click at [510, 505] on div "Actus Dossier Documents Accord Messages Finances" at bounding box center [784, 511] width 903 height 67
click at [476, 508] on link "Dossier" at bounding box center [472, 511] width 65 height 66
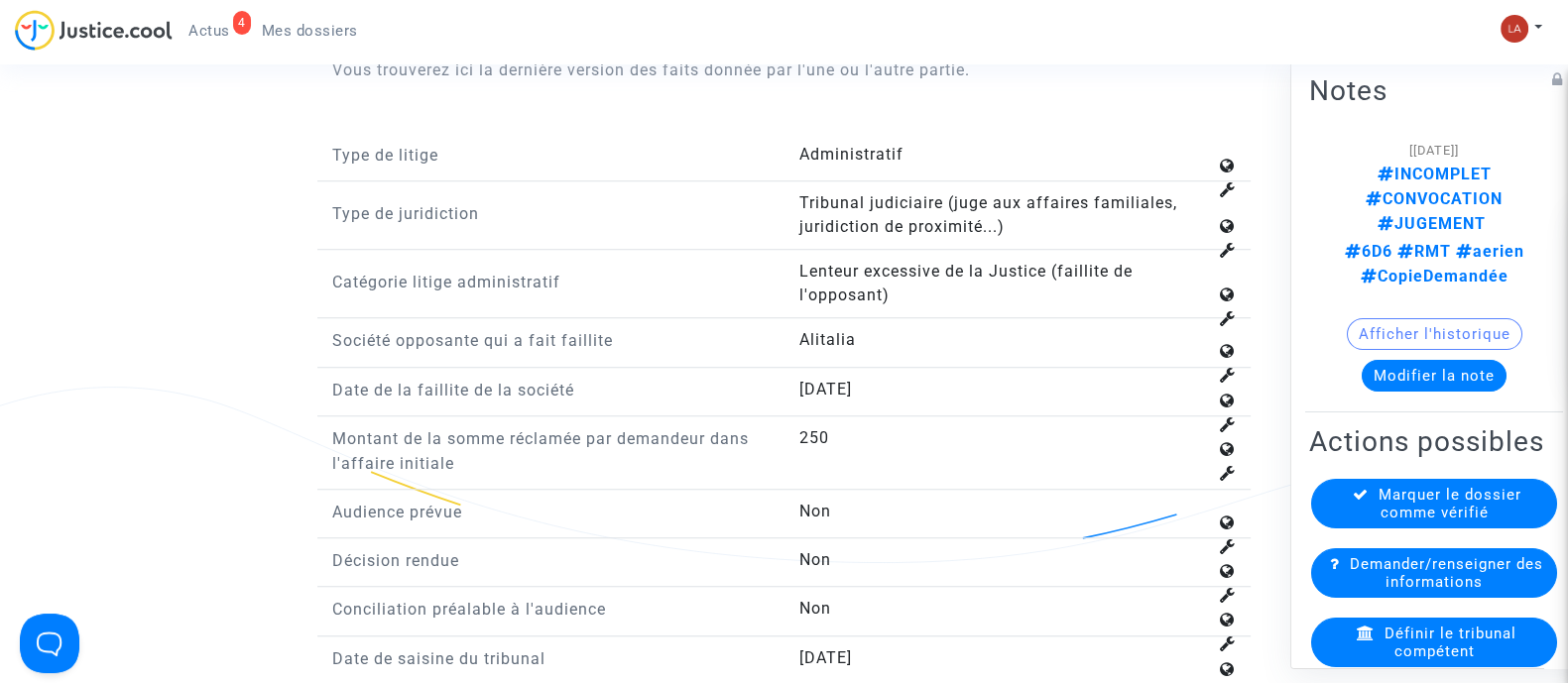
scroll to position [1983, 0]
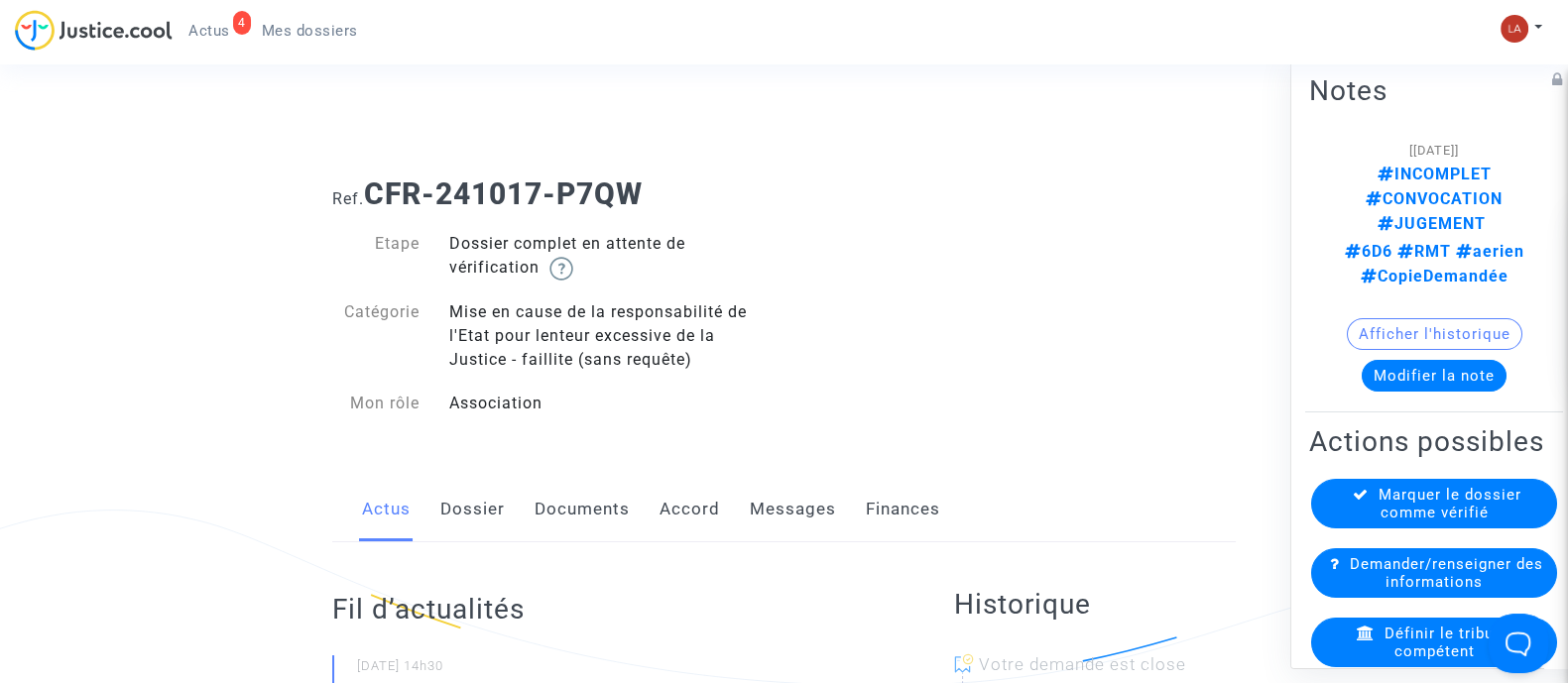
click at [446, 503] on link "Dossier" at bounding box center [472, 511] width 65 height 66
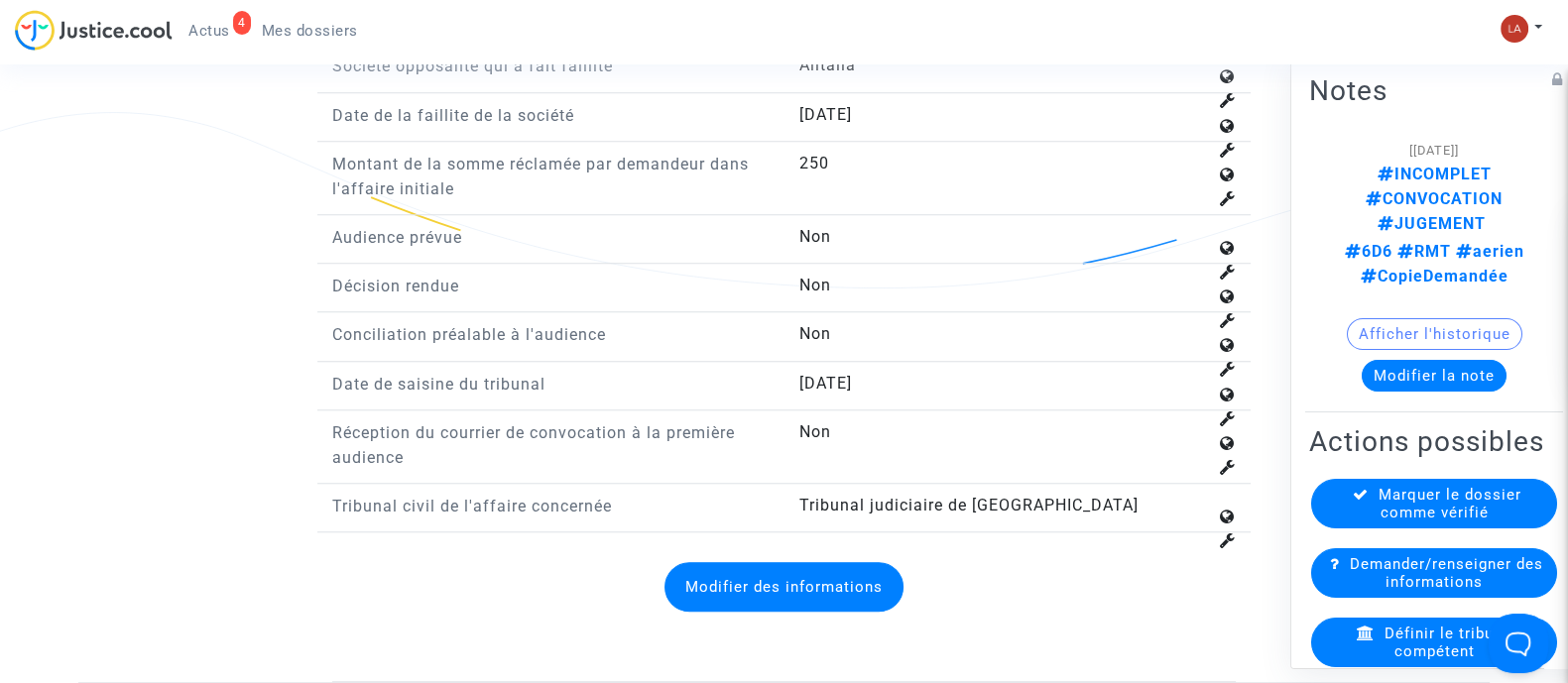
scroll to position [2108, 0]
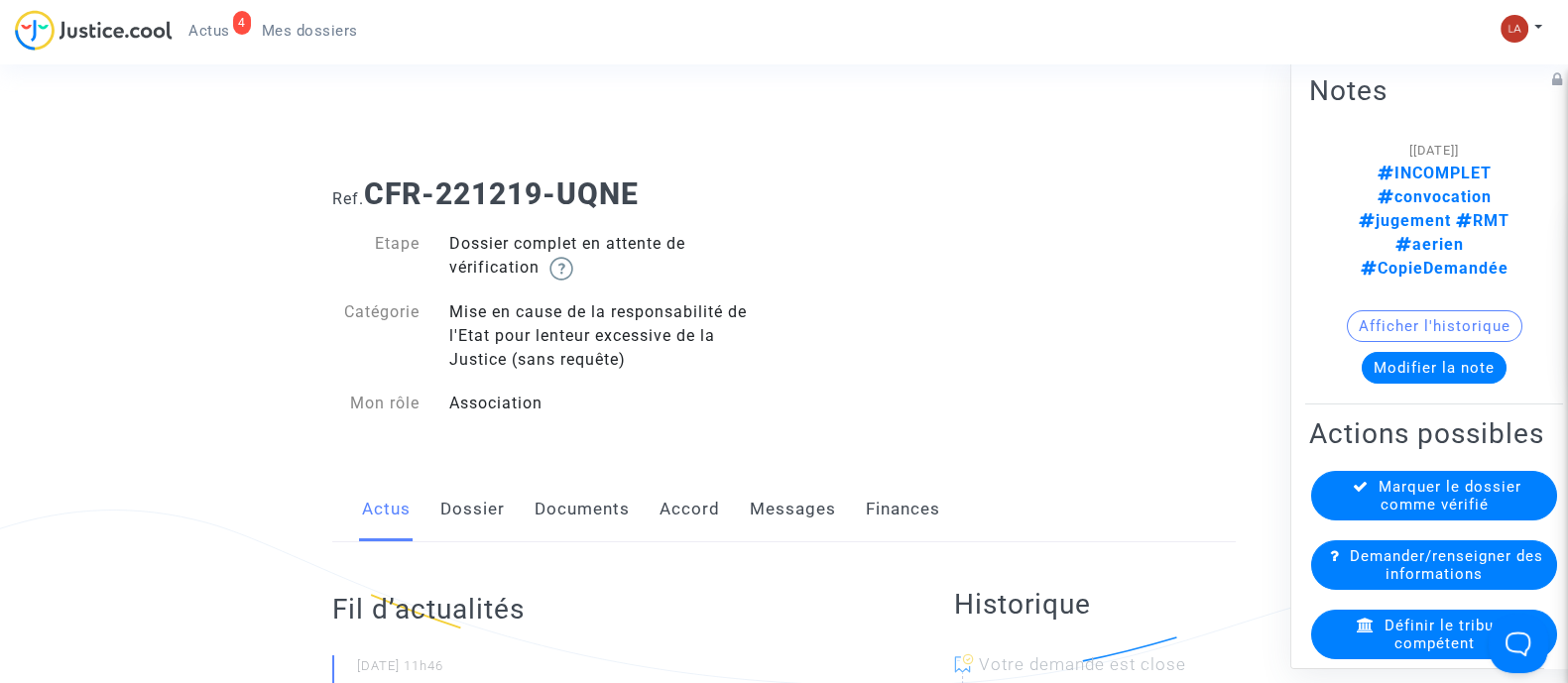
click at [470, 521] on link "Dossier" at bounding box center [472, 511] width 65 height 66
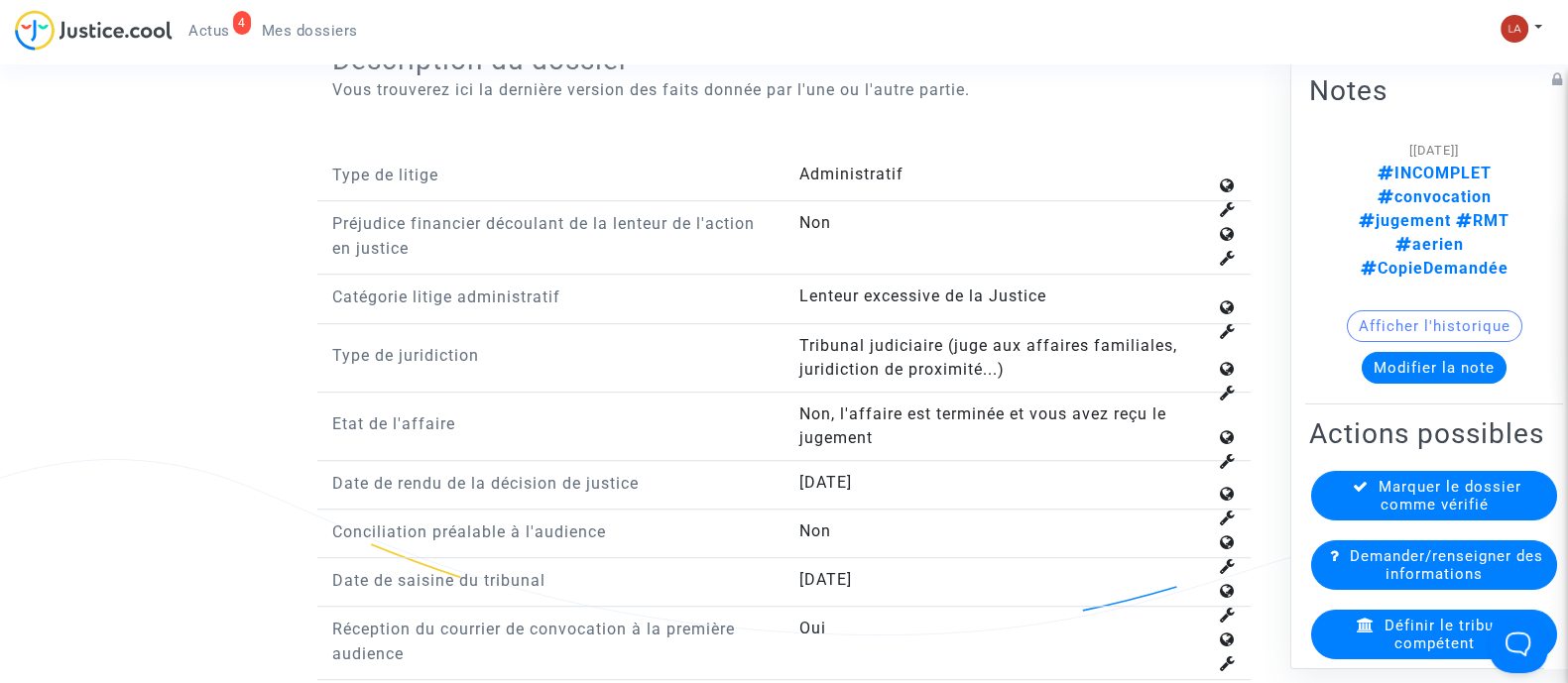
scroll to position [1488, 0]
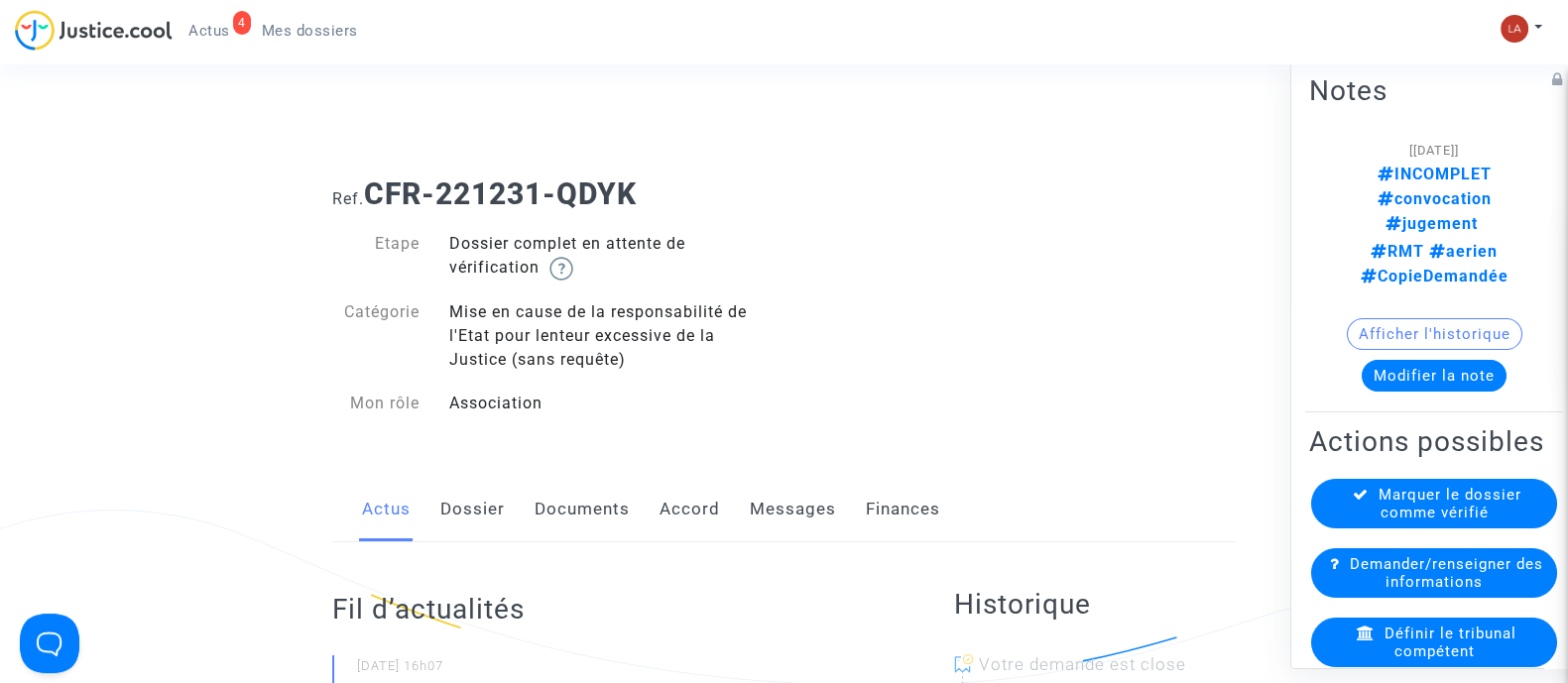
click at [490, 506] on link "Dossier" at bounding box center [472, 511] width 65 height 66
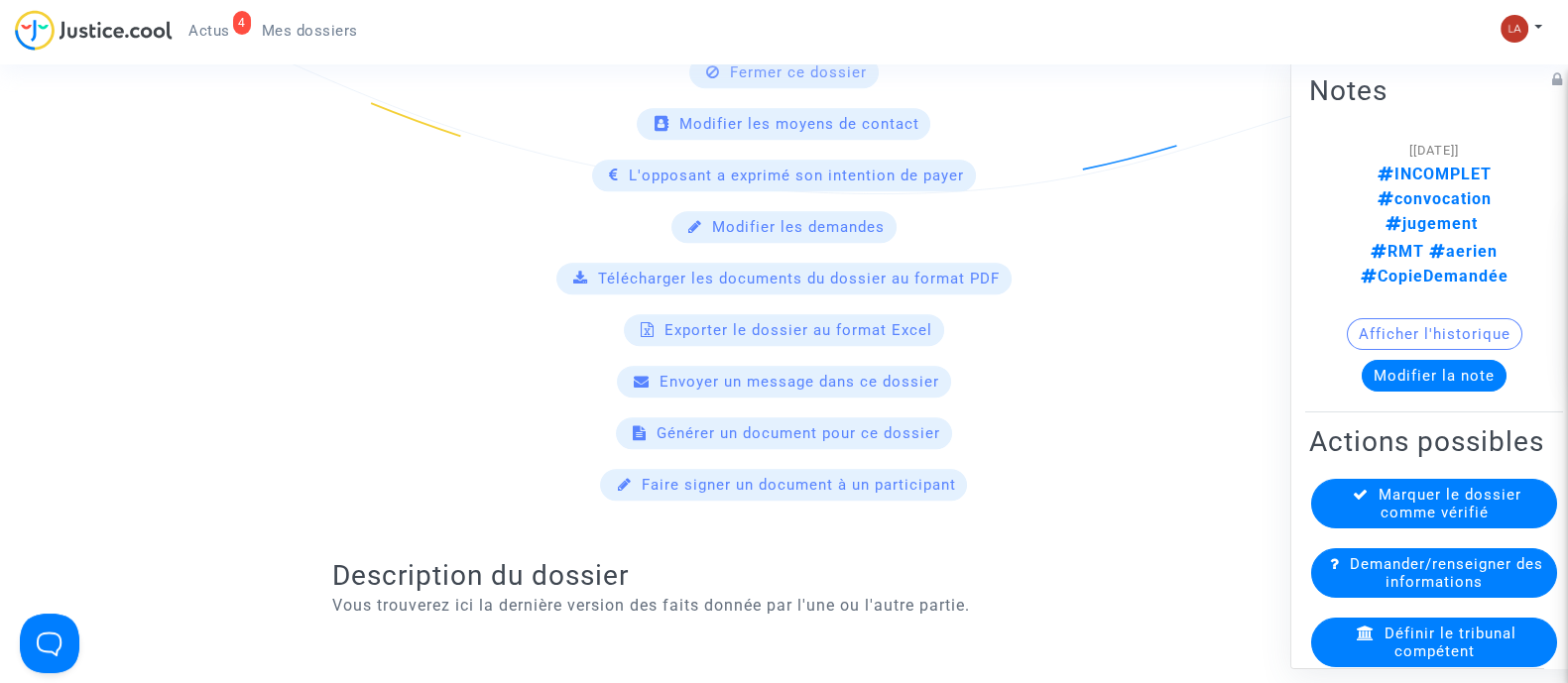
scroll to position [1983, 0]
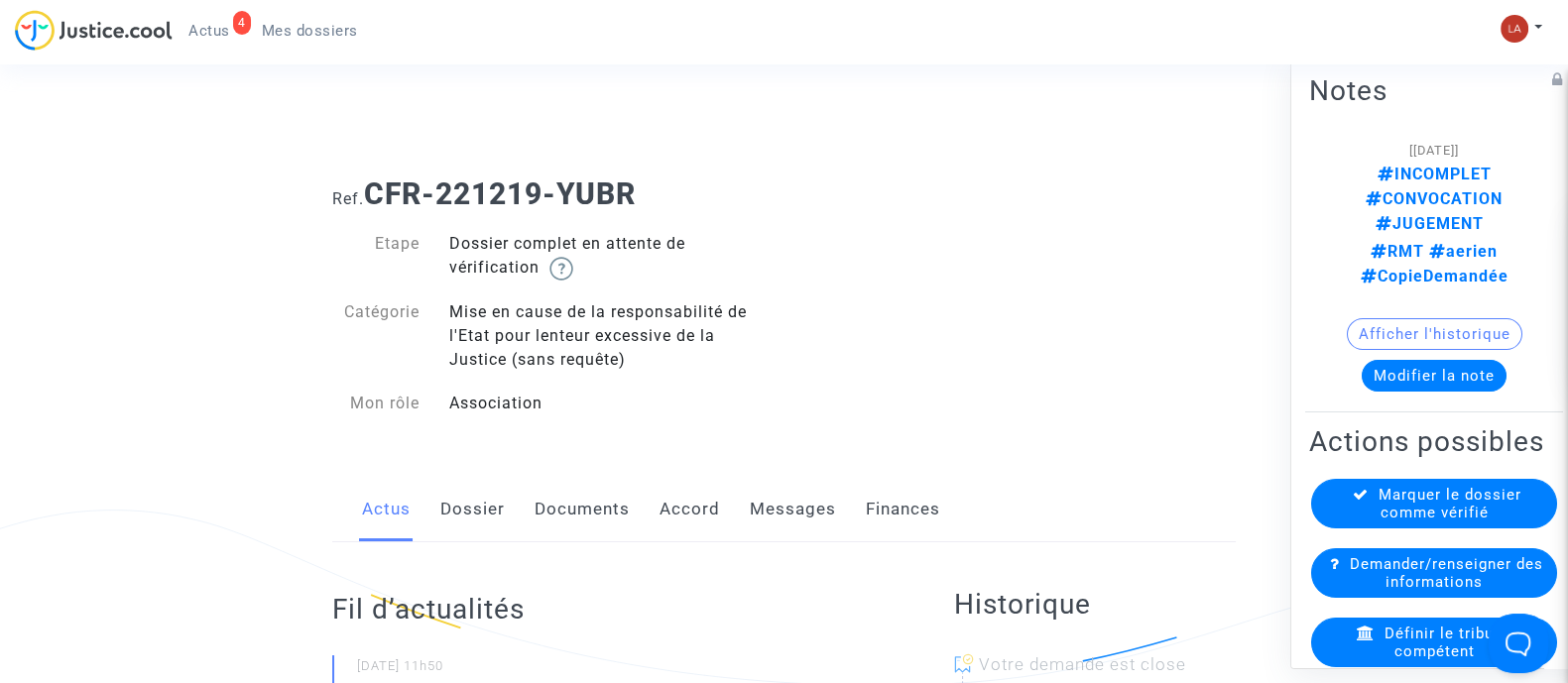
click at [447, 514] on link "Dossier" at bounding box center [472, 511] width 65 height 66
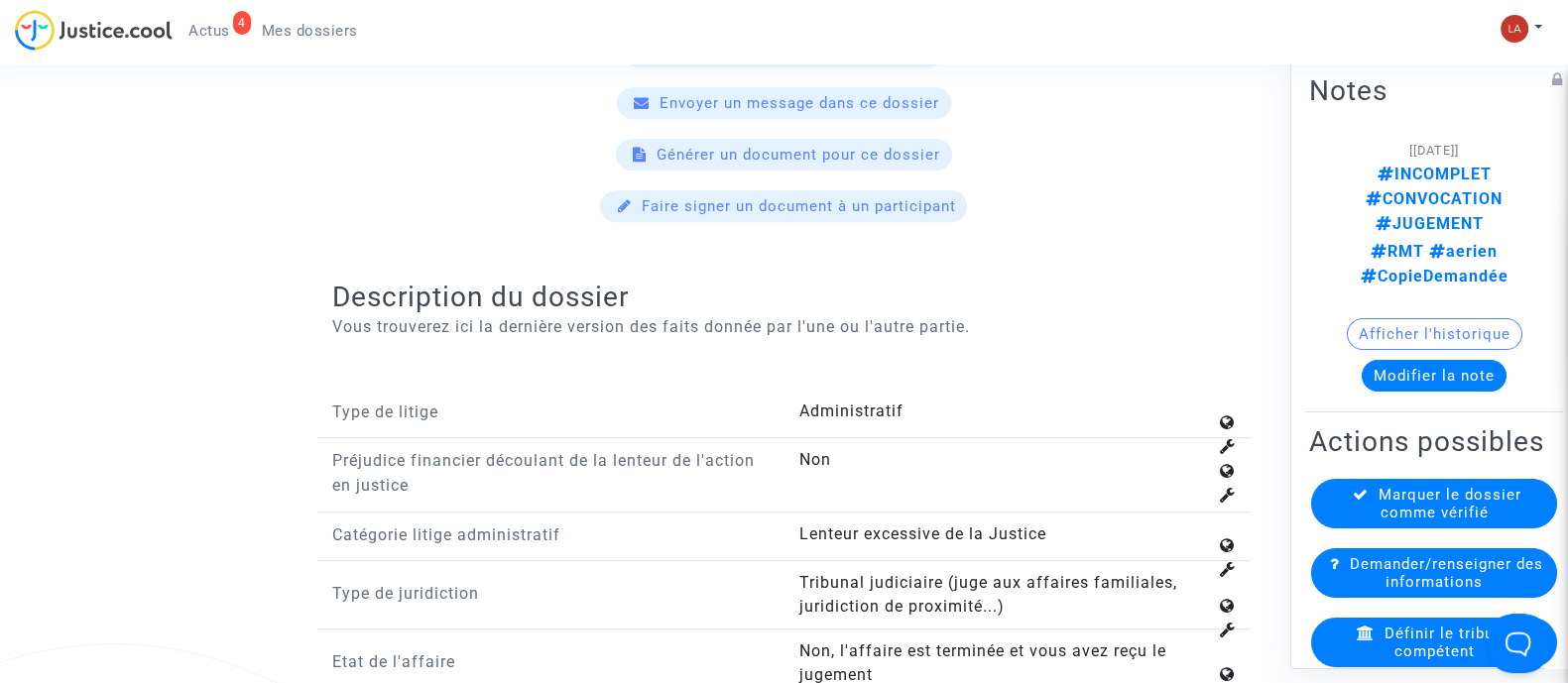
scroll to position [2108, 0]
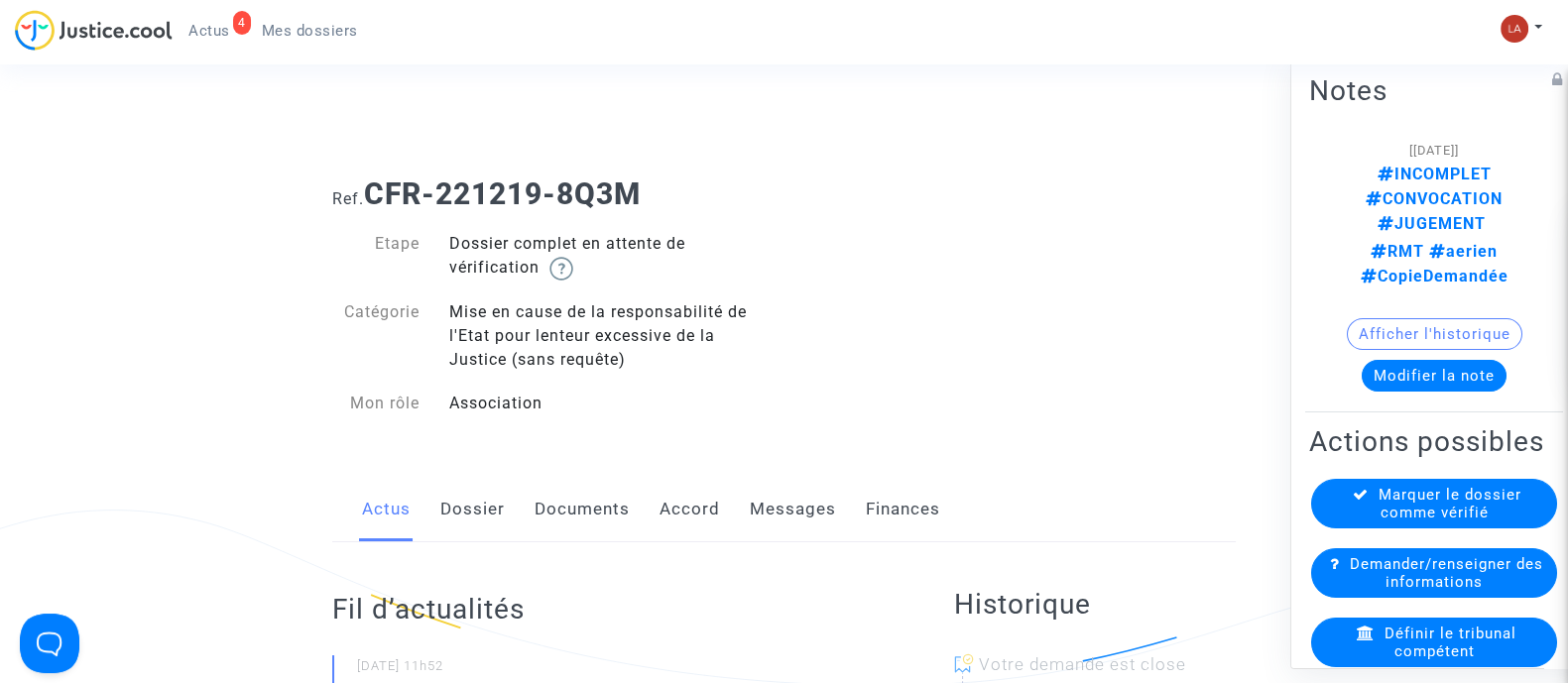
click at [477, 506] on link "Dossier" at bounding box center [472, 511] width 65 height 66
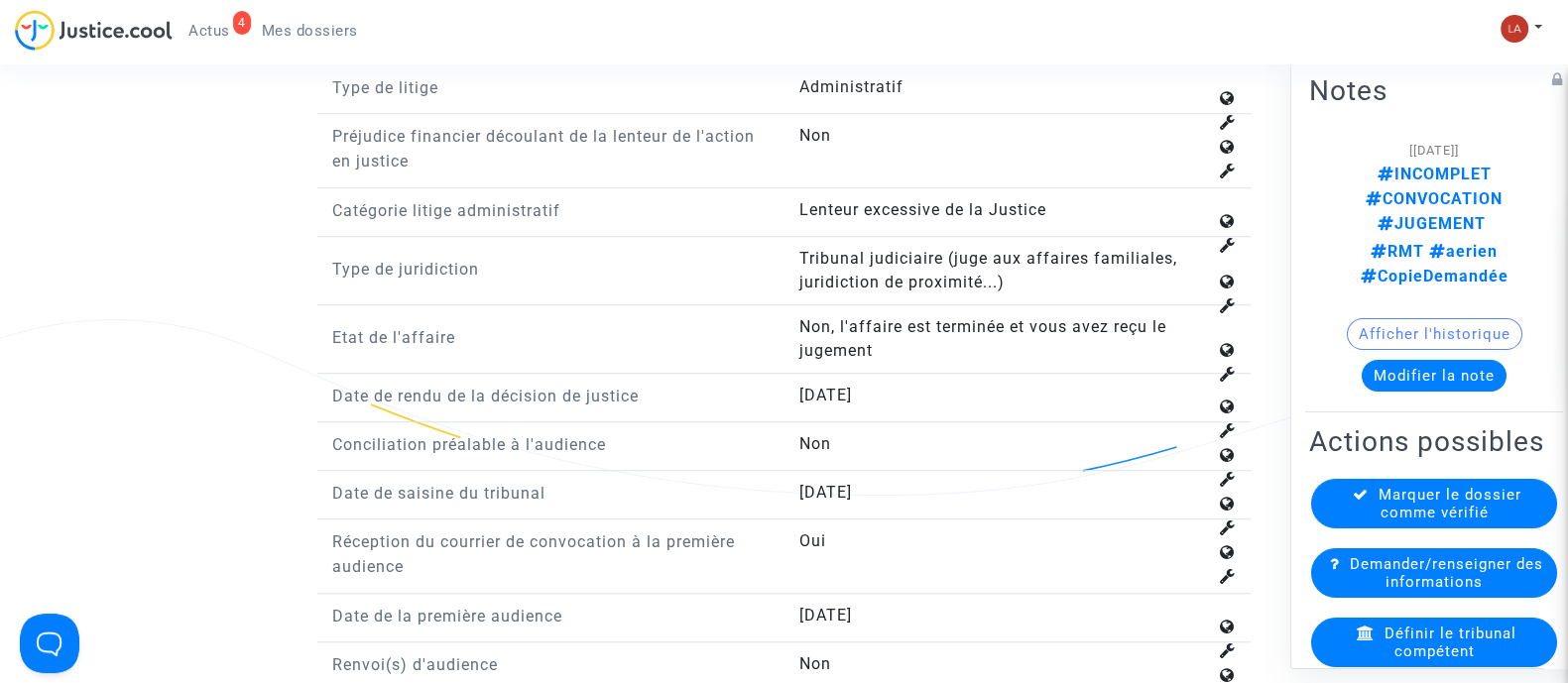
scroll to position [1983, 0]
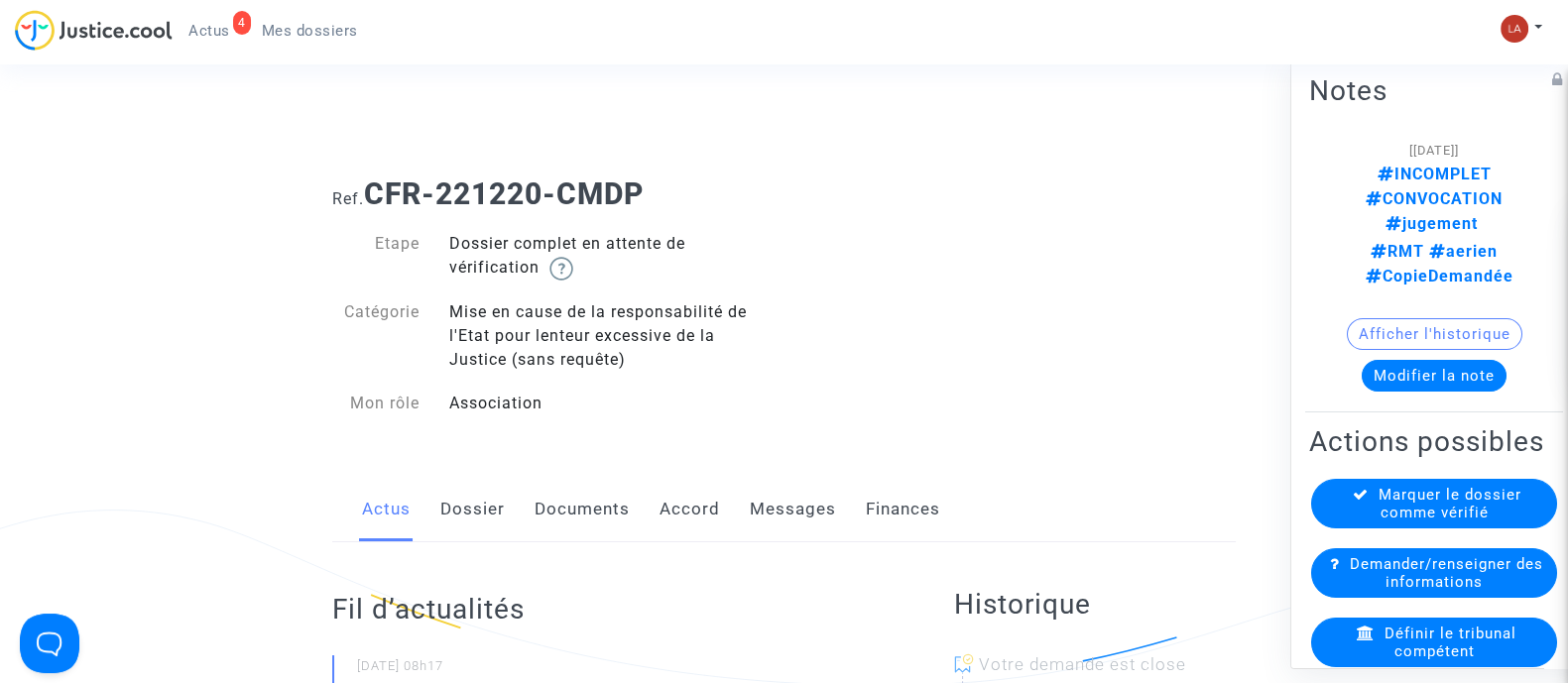
click at [486, 517] on link "Dossier" at bounding box center [472, 511] width 65 height 66
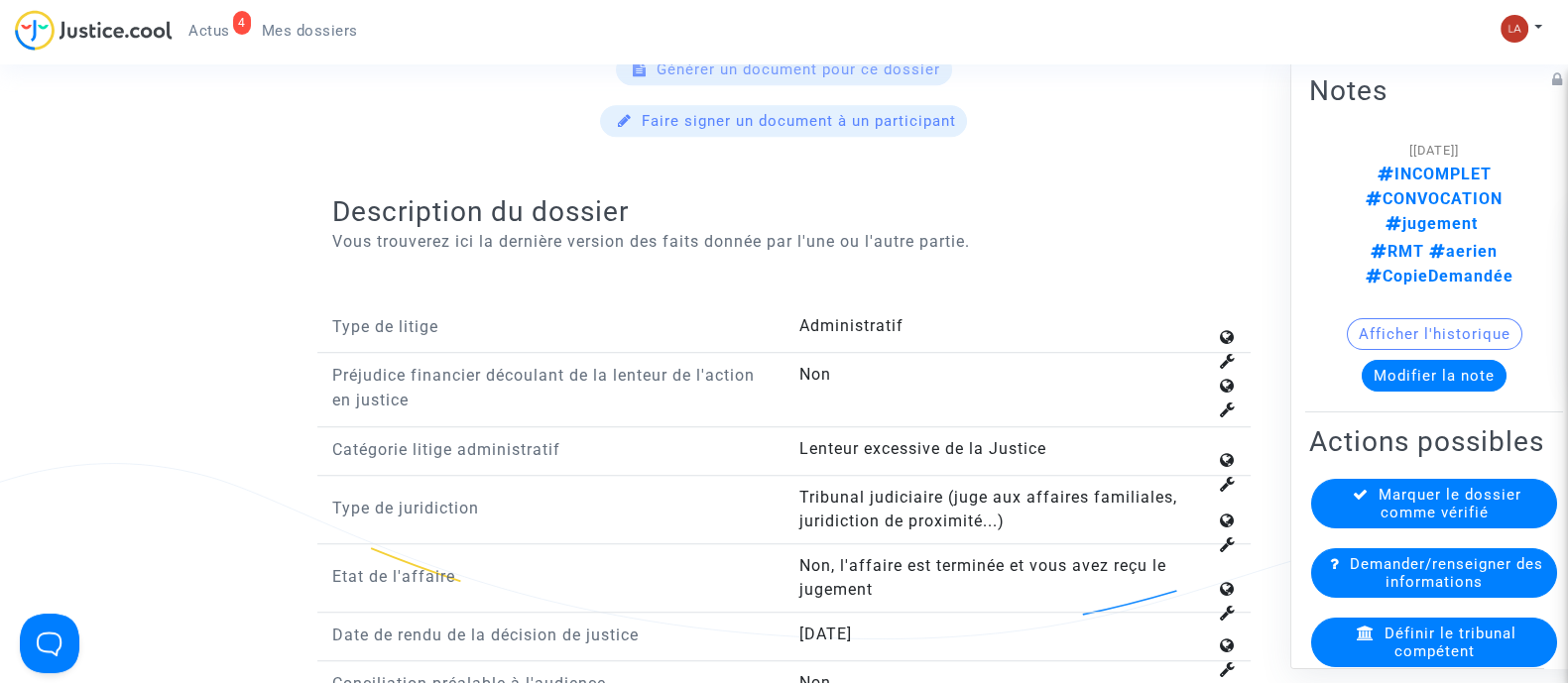
scroll to position [2108, 0]
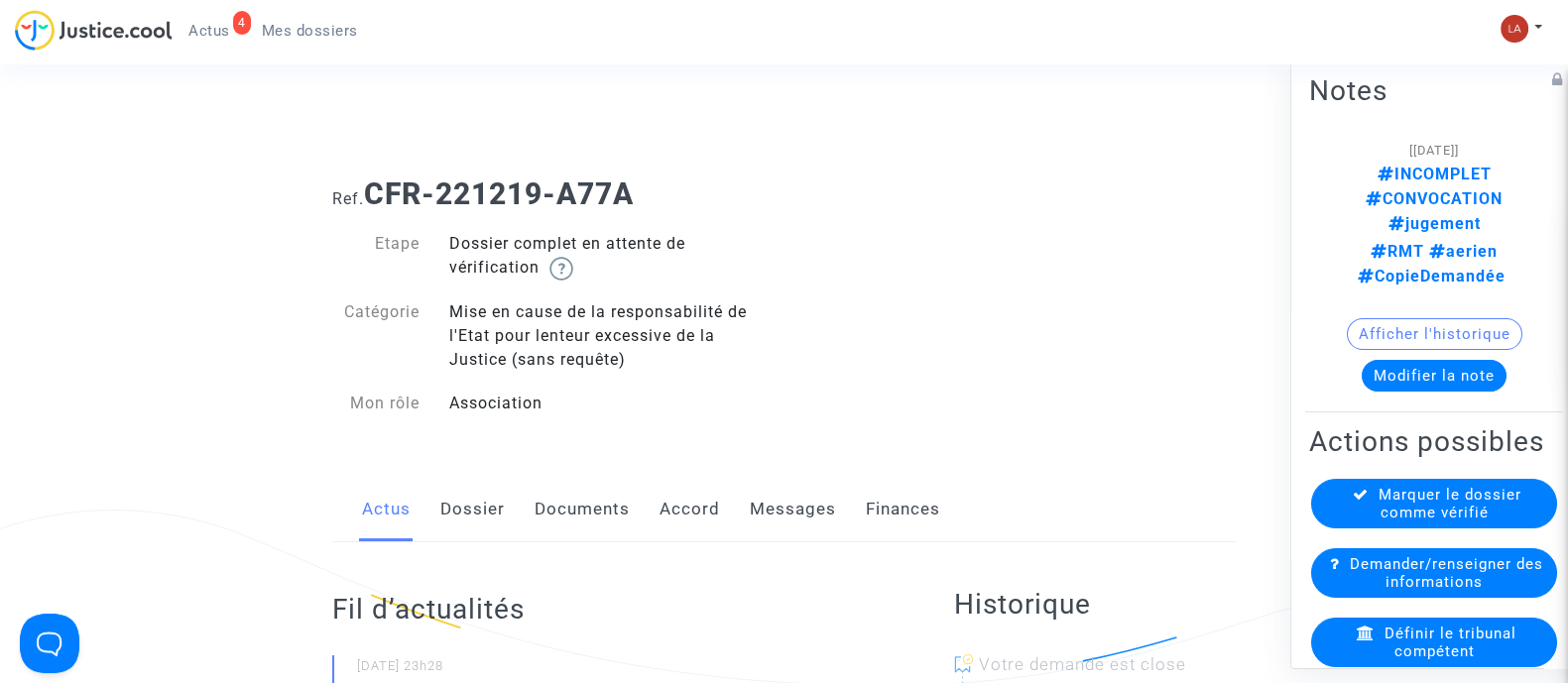
click at [467, 512] on link "Dossier" at bounding box center [472, 511] width 65 height 66
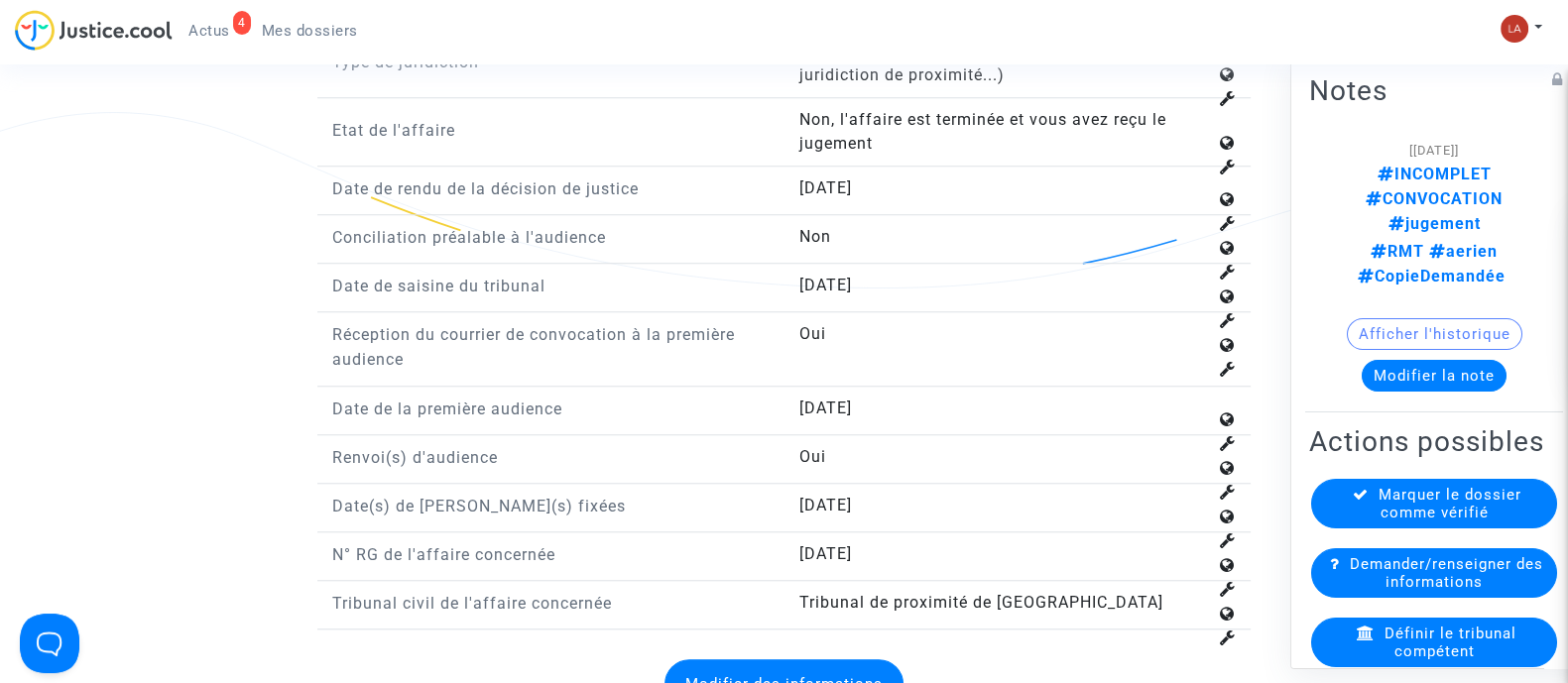
scroll to position [2108, 0]
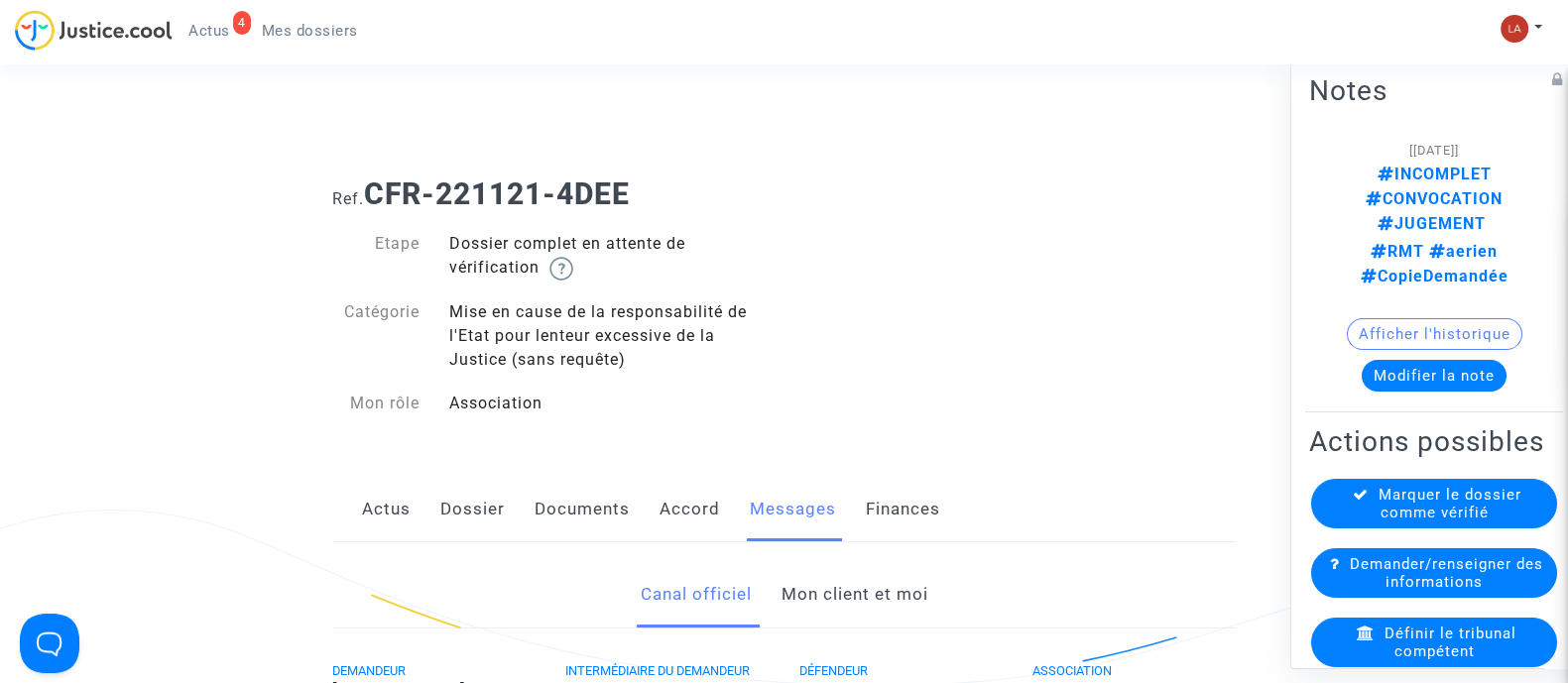
click at [915, 586] on link "Mon client et moi" at bounding box center [853, 595] width 147 height 66
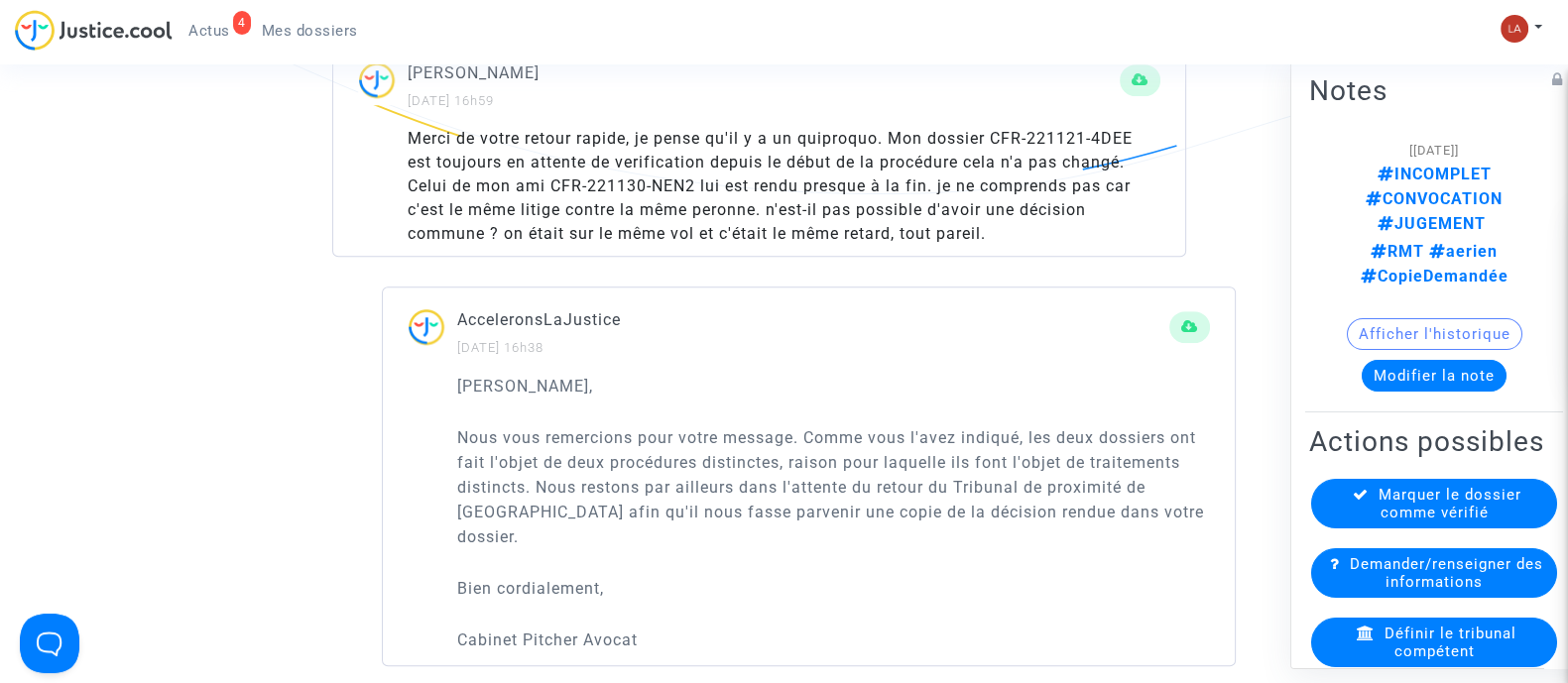
scroll to position [744, 0]
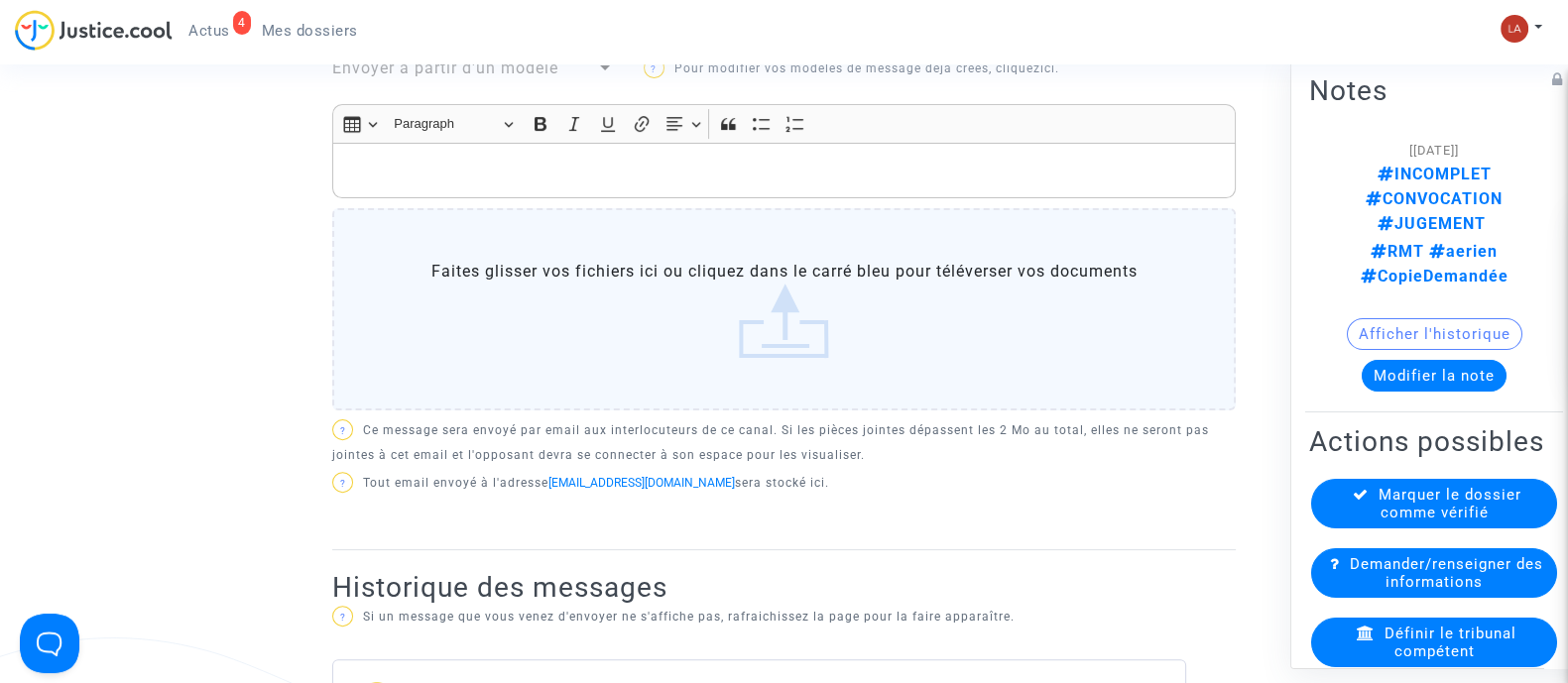
click at [645, 143] on div "Rich Text Editor, main" at bounding box center [784, 171] width 903 height 56
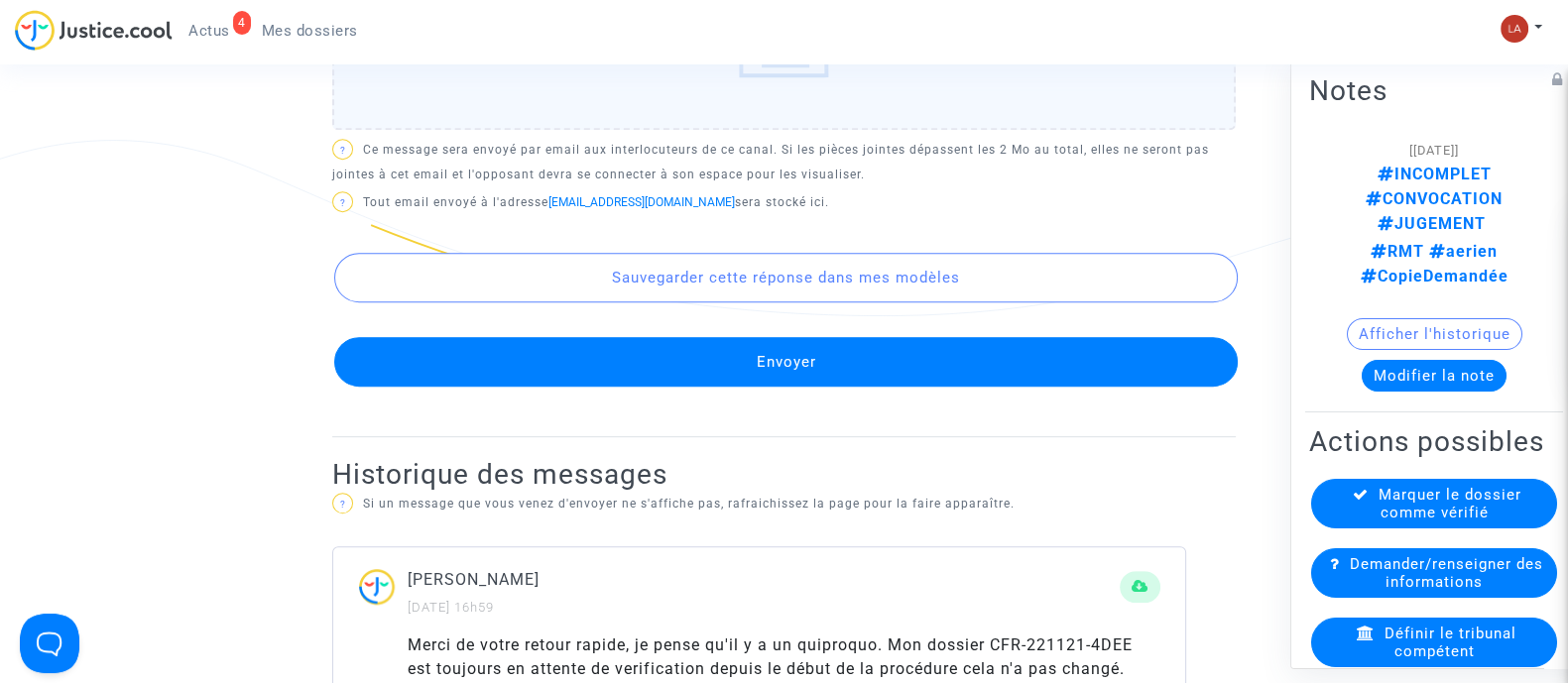
scroll to position [1284, 0]
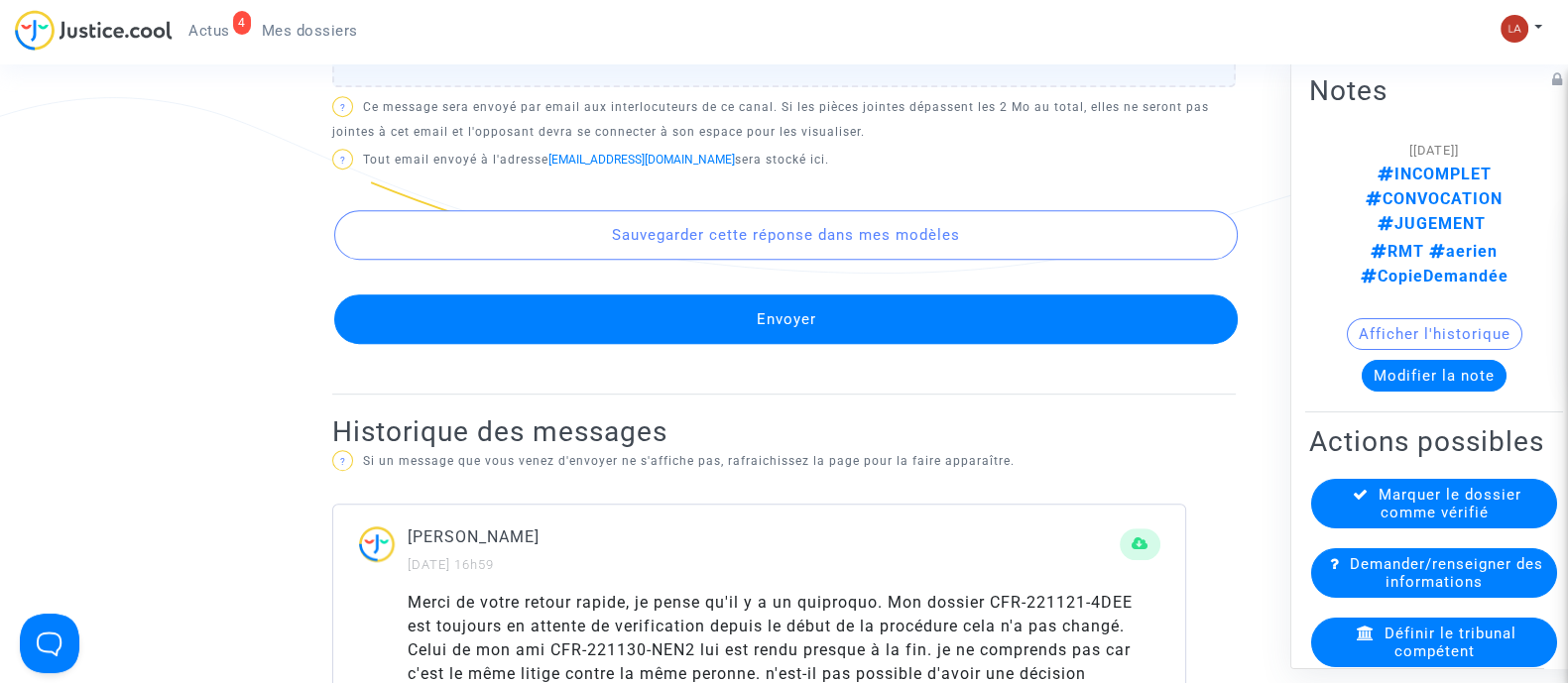
click at [538, 314] on button "Envoyer" at bounding box center [785, 319] width 903 height 50
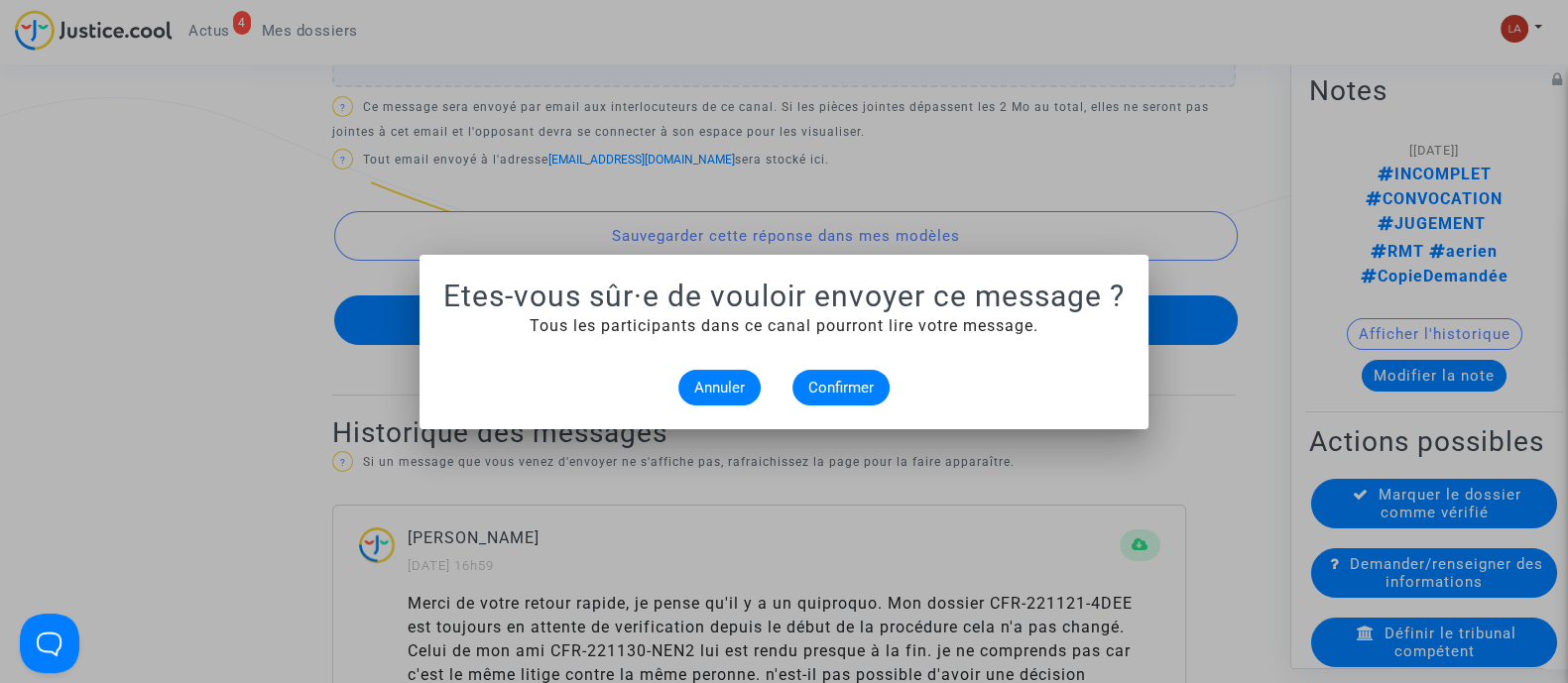
scroll to position [0, 0]
click at [832, 379] on span "Confirmer" at bounding box center [841, 388] width 66 height 18
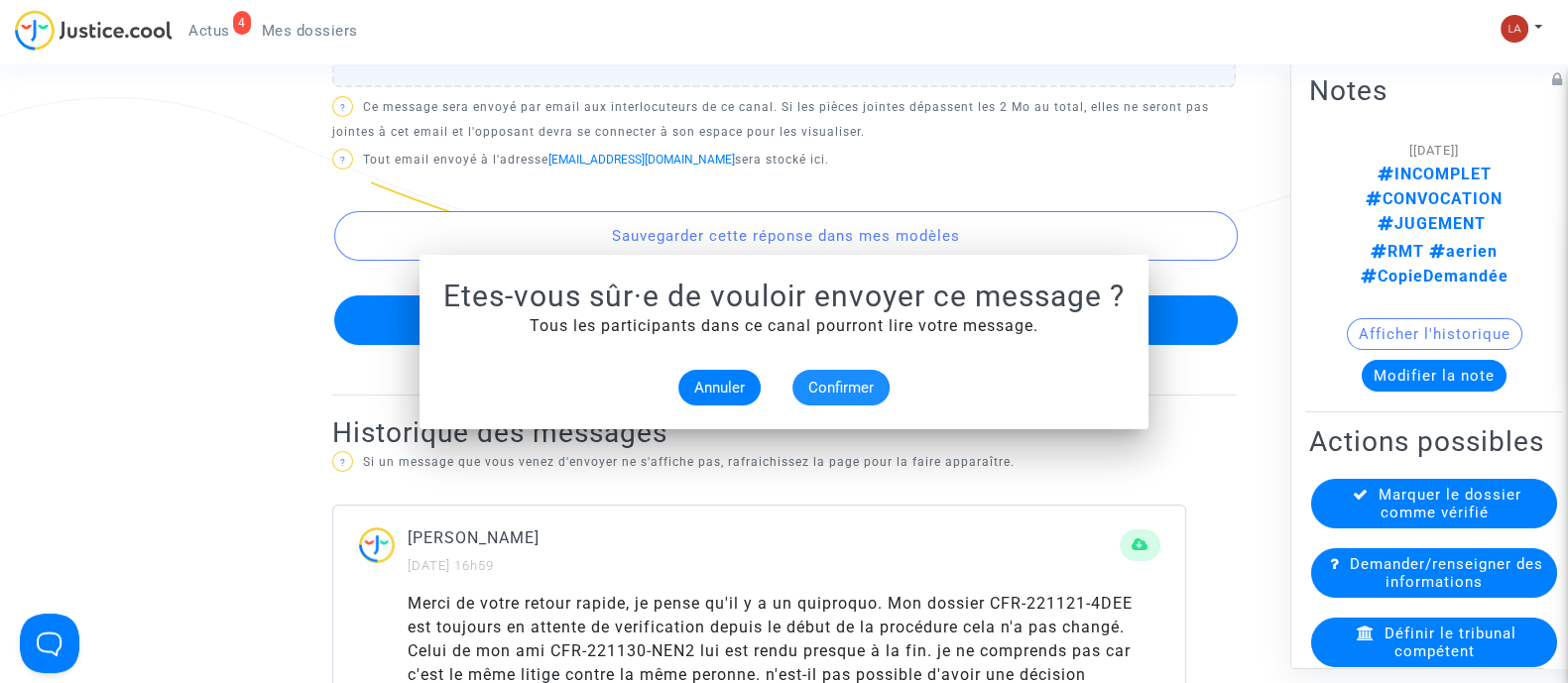
scroll to position [1284, 0]
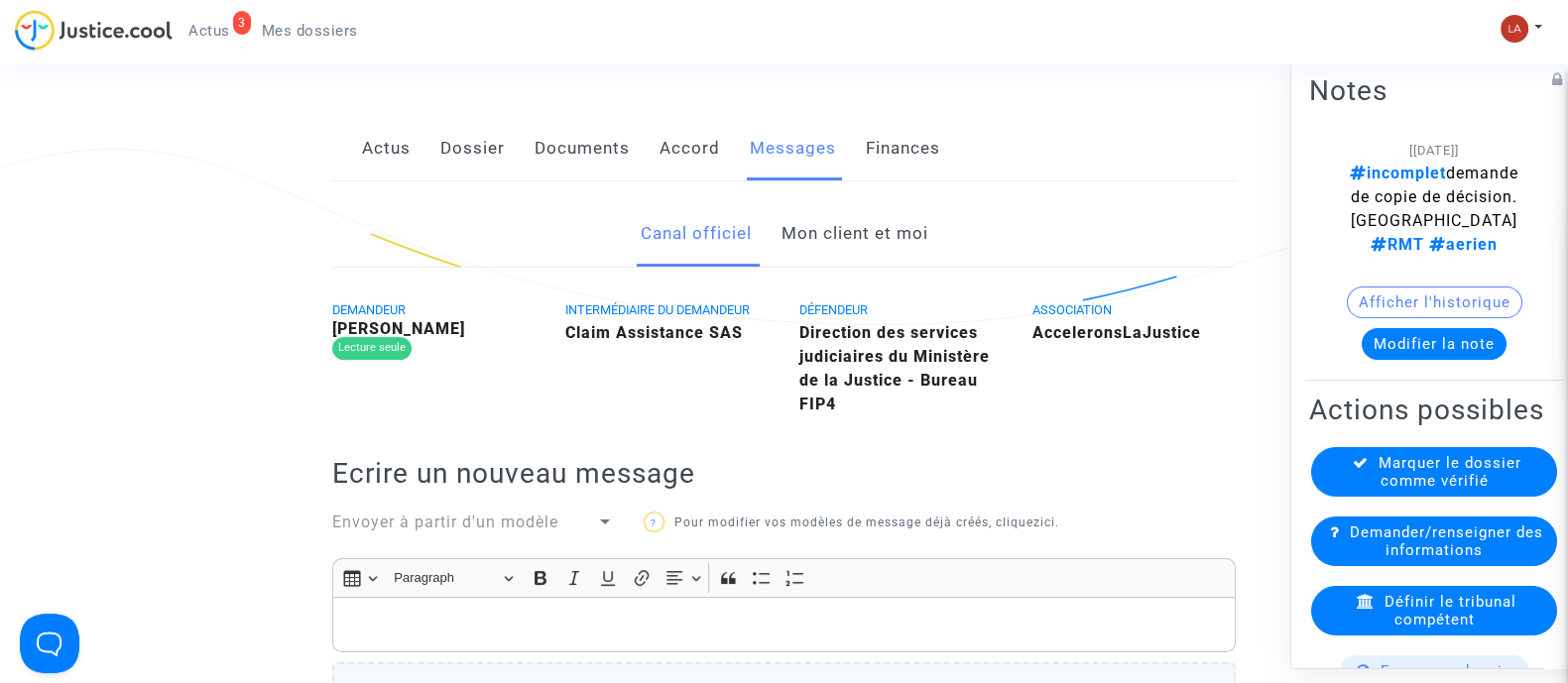
scroll to position [209, 0]
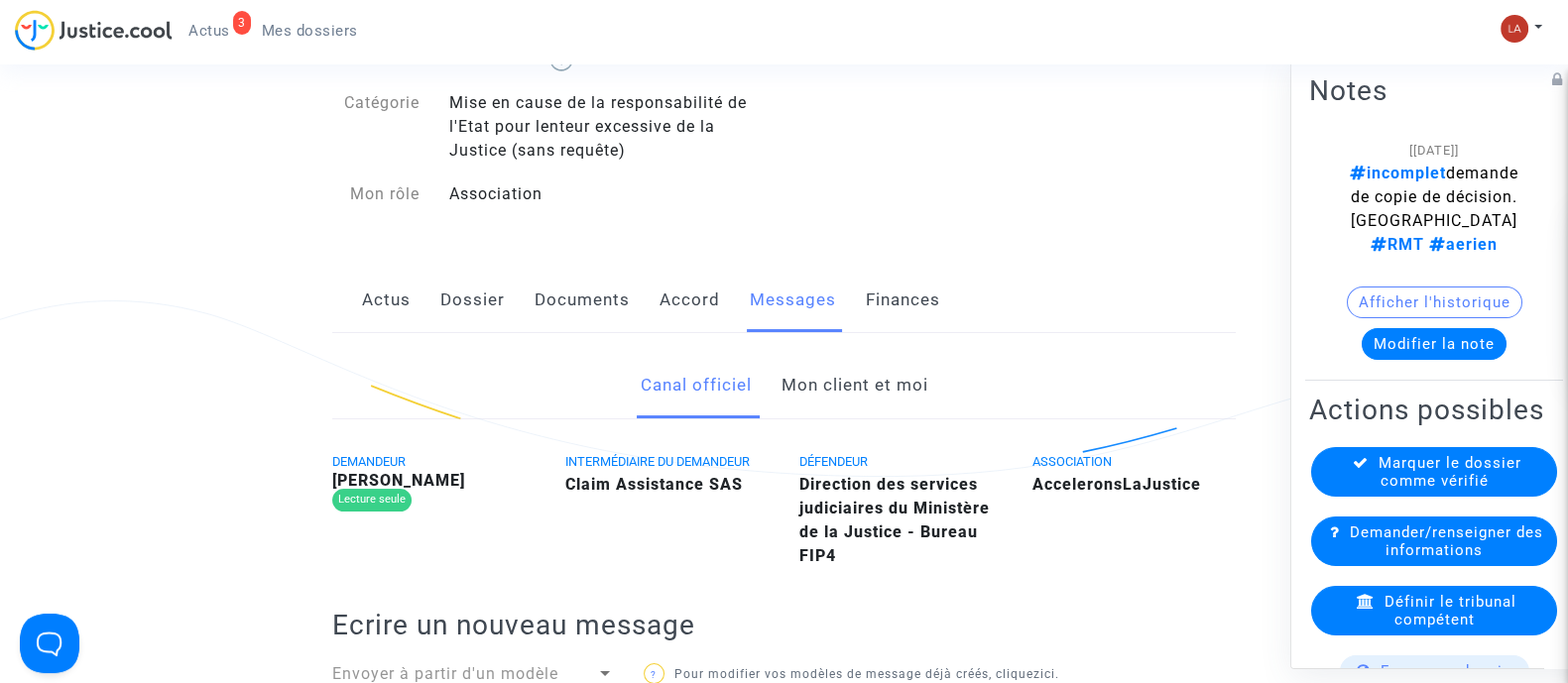
click at [471, 319] on link "Dossier" at bounding box center [472, 301] width 65 height 66
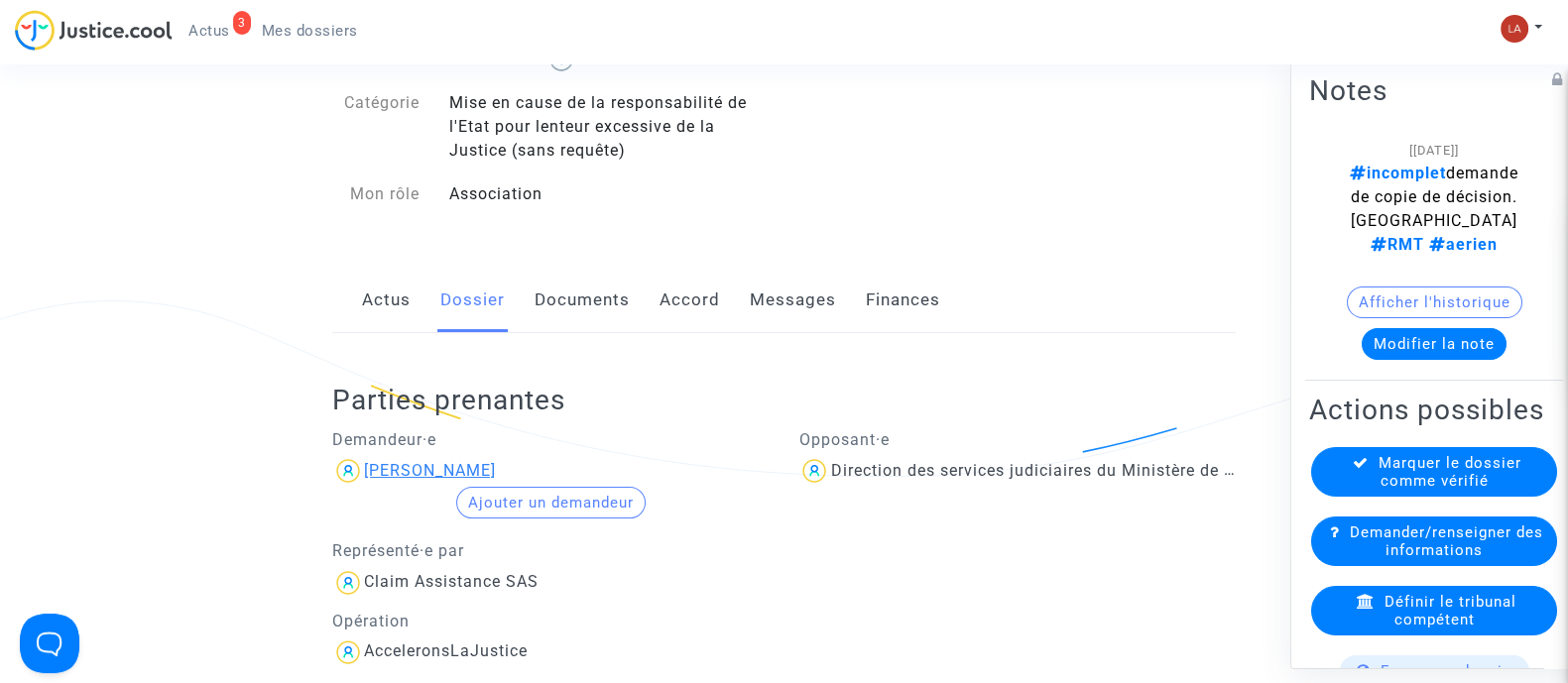
click at [433, 470] on div "lorenzo cocciarelli" at bounding box center [430, 471] width 132 height 19
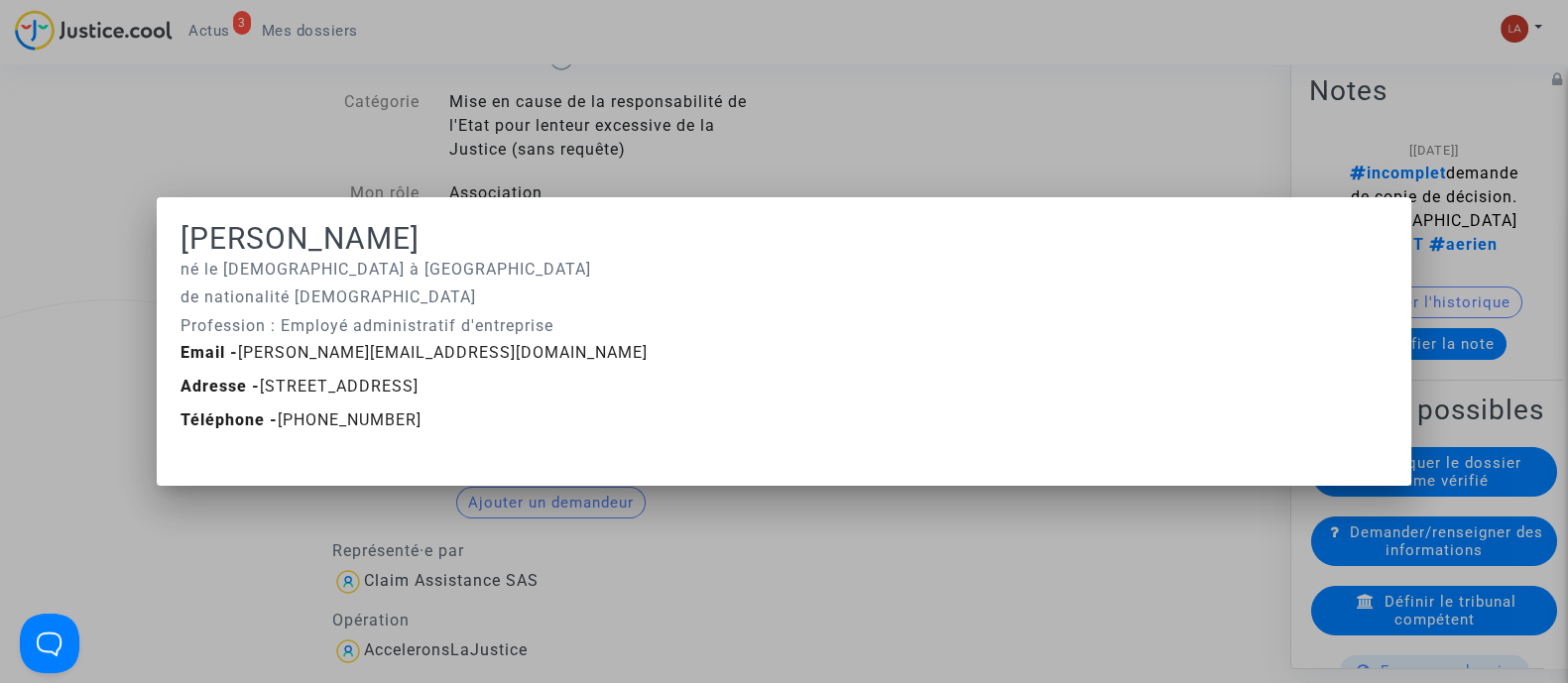
click at [390, 149] on div at bounding box center [784, 341] width 1568 height 683
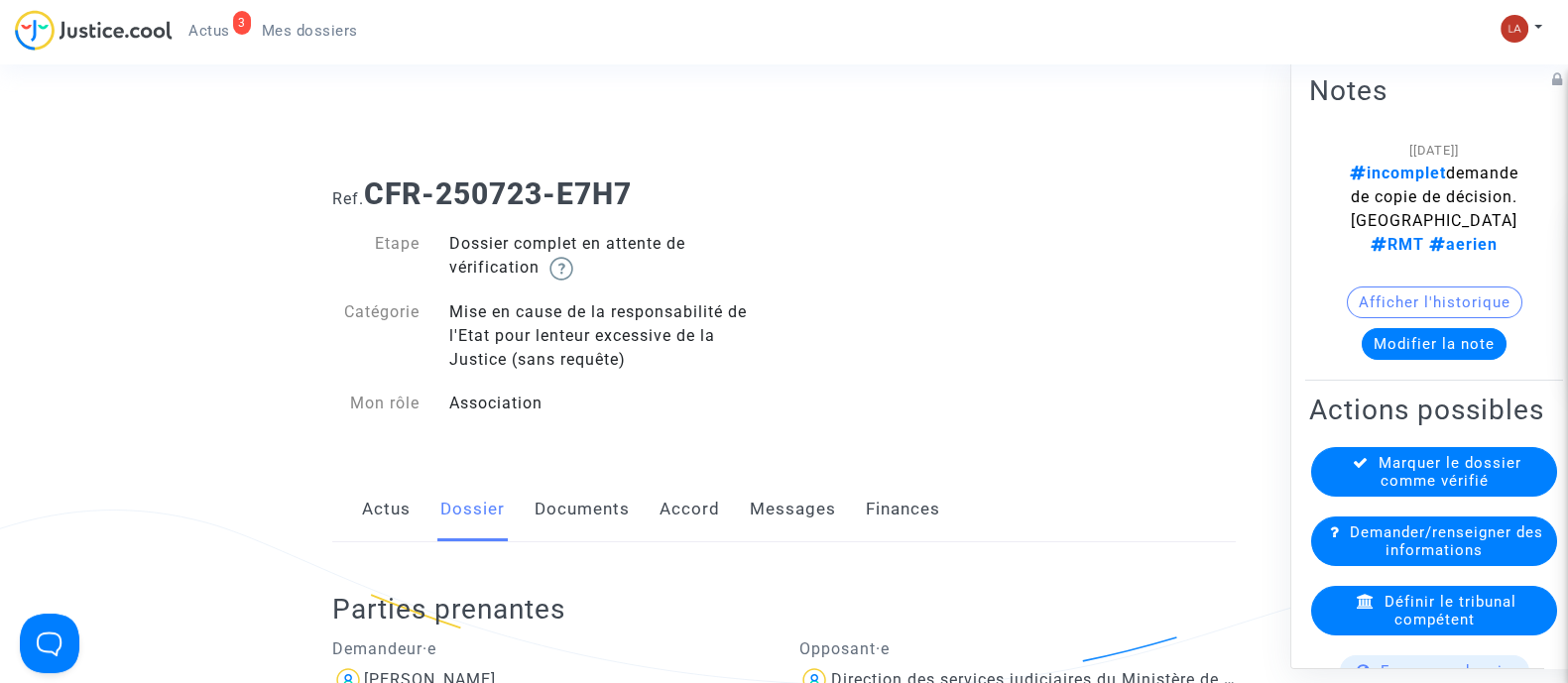
scroll to position [161, 0]
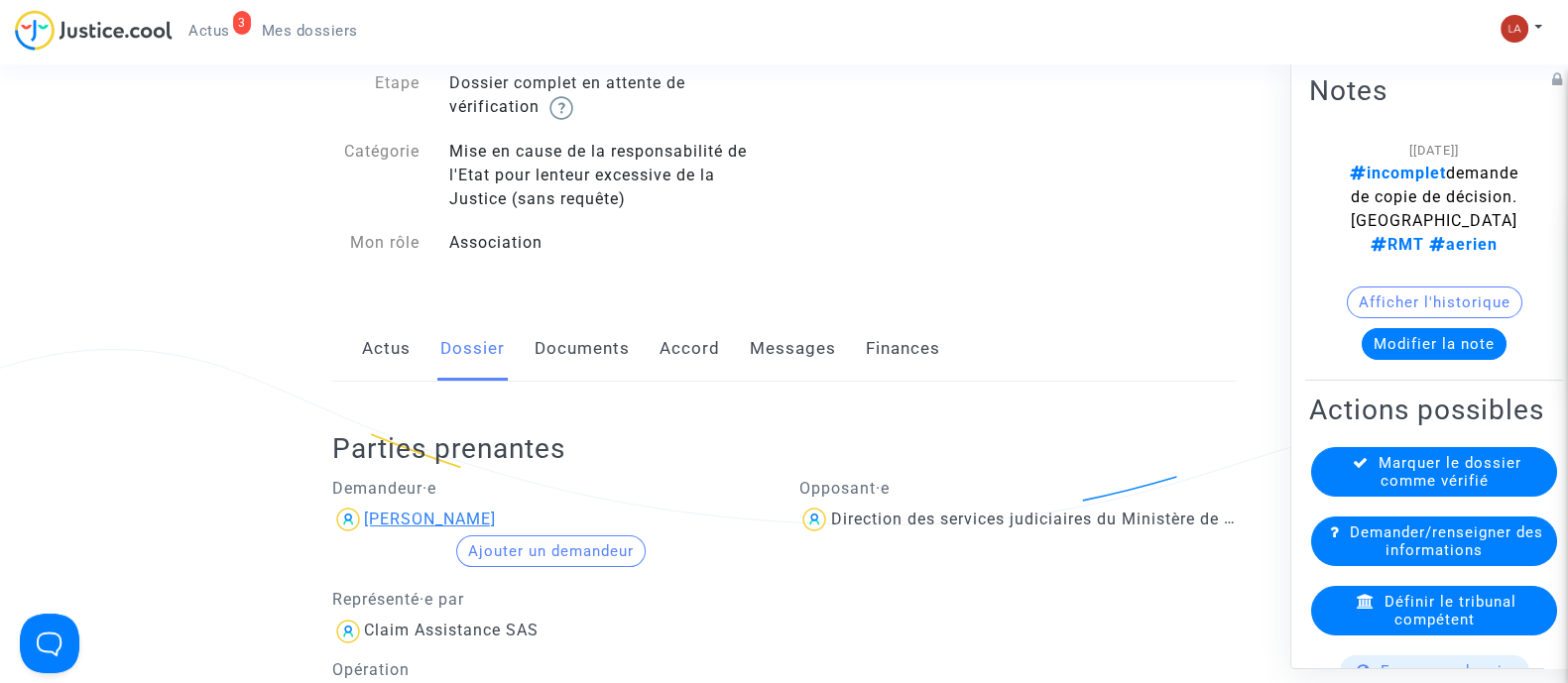
drag, startPoint x: 531, startPoint y: 526, endPoint x: 427, endPoint y: 521, distance: 104.1
click at [427, 521] on div "lorenzo cocciarelli" at bounding box center [550, 519] width 438 height 32
copy div "cocciarelli"
click at [1531, 21] on button at bounding box center [1521, 29] width 44 height 30
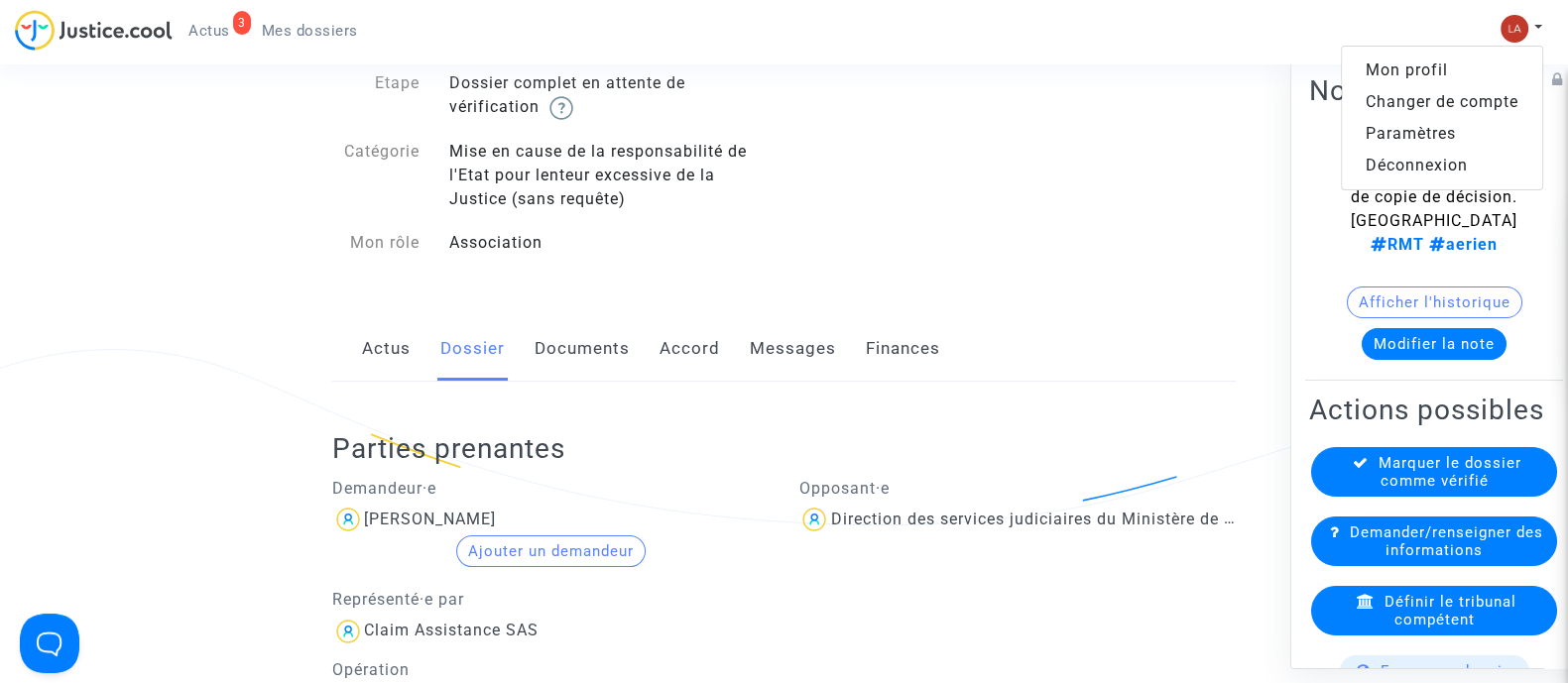
click at [1429, 99] on link "Changer de compte" at bounding box center [1441, 103] width 200 height 32
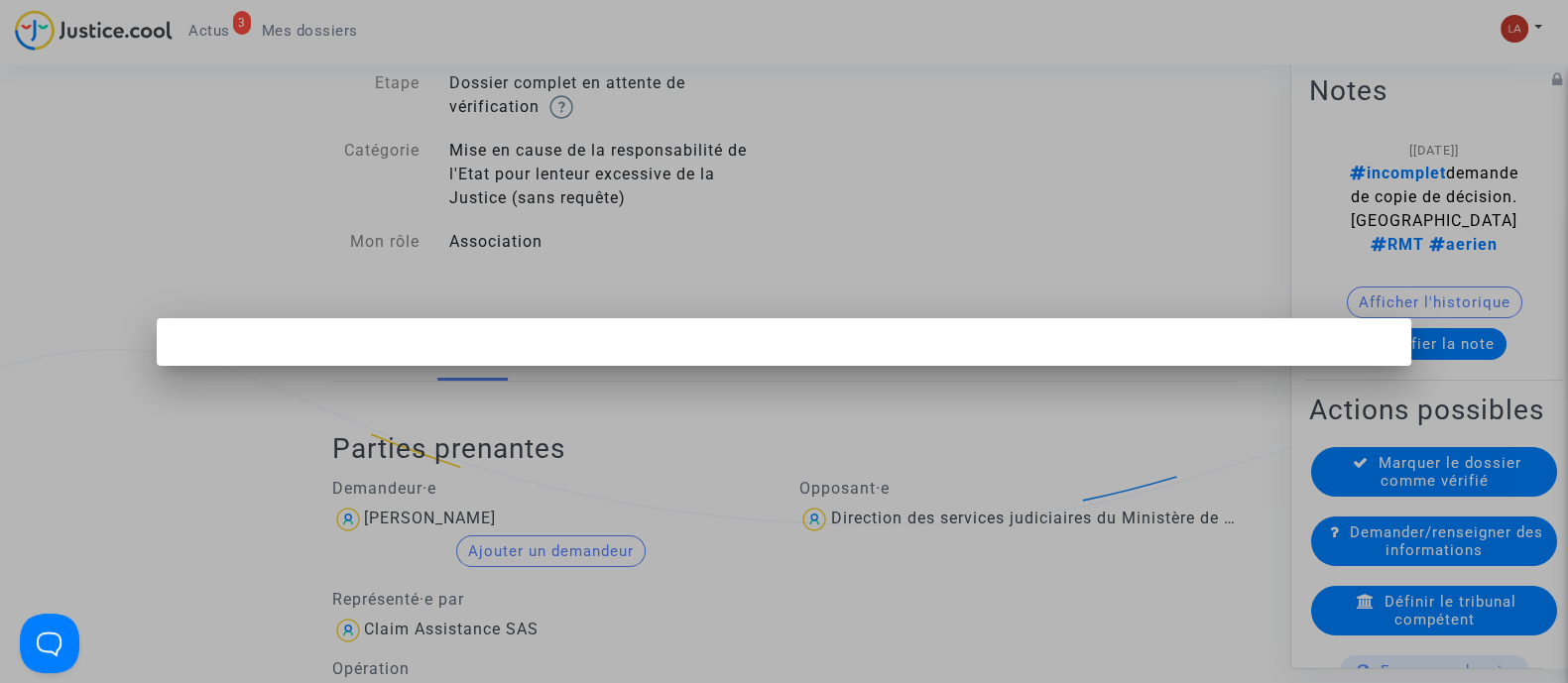
scroll to position [0, 0]
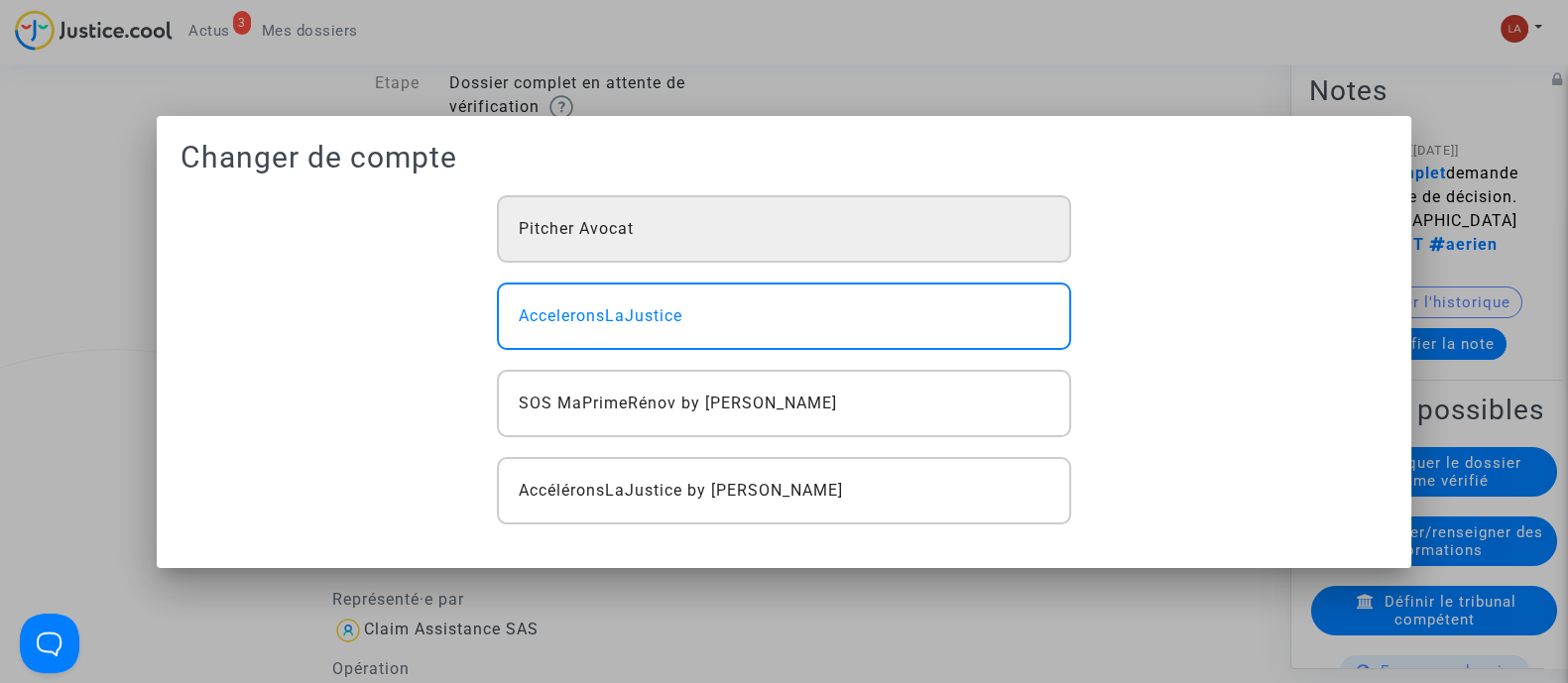
click at [769, 215] on div "Pitcher Avocat" at bounding box center [783, 229] width 573 height 68
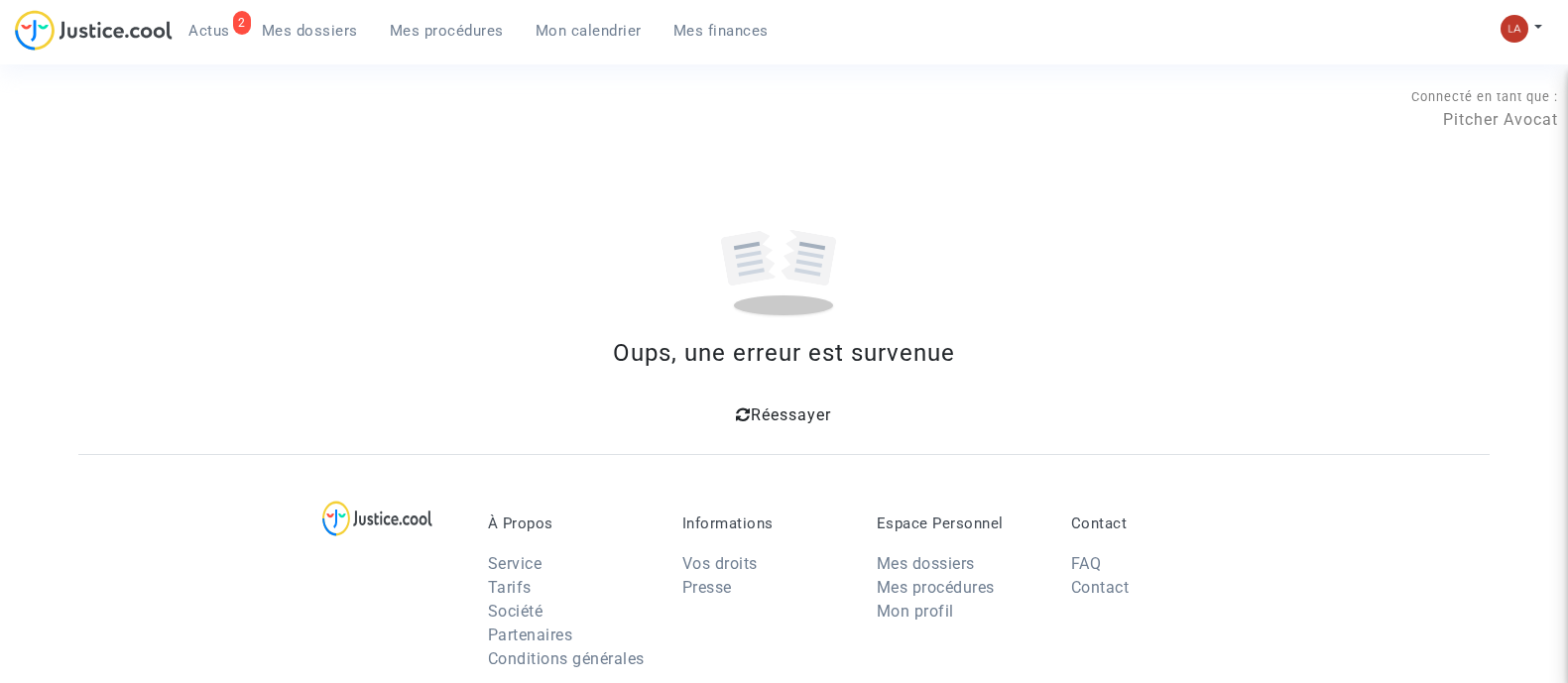
scroll to position [76, 0]
